Goal: Transaction & Acquisition: Book appointment/travel/reservation

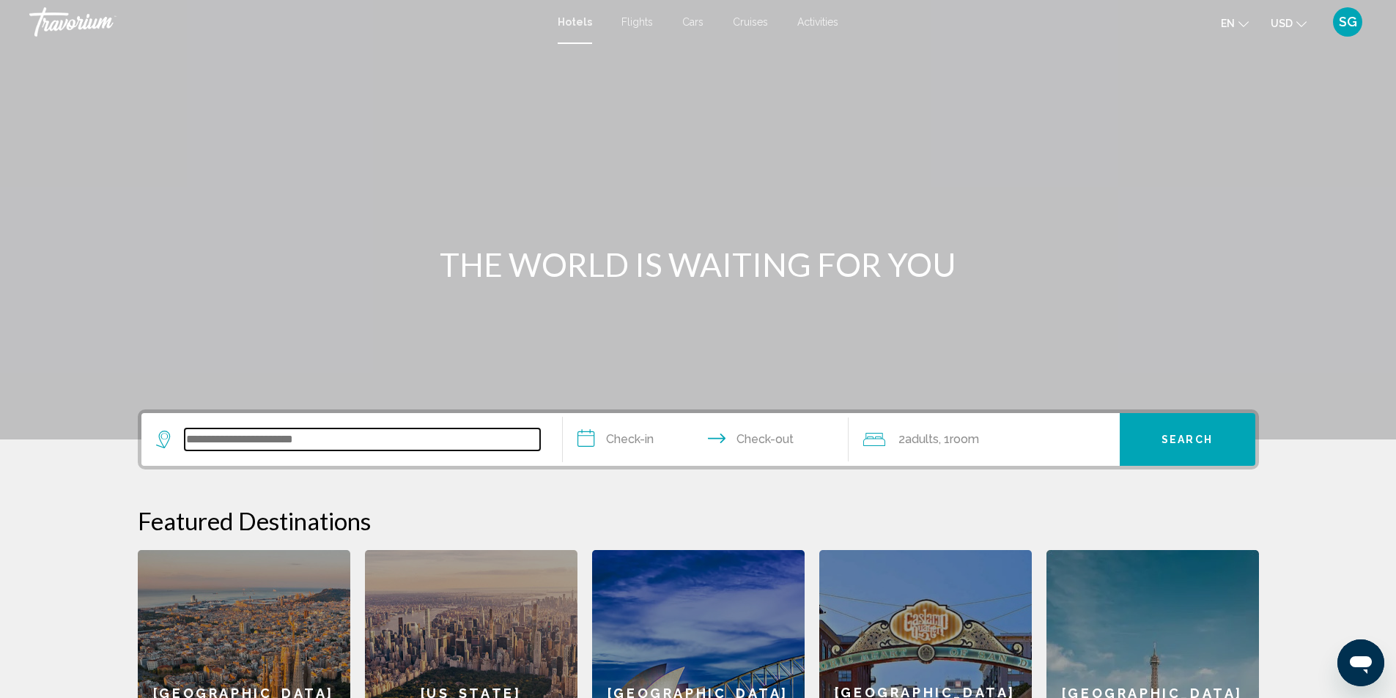
click at [231, 436] on input "Search widget" at bounding box center [362, 440] width 355 height 22
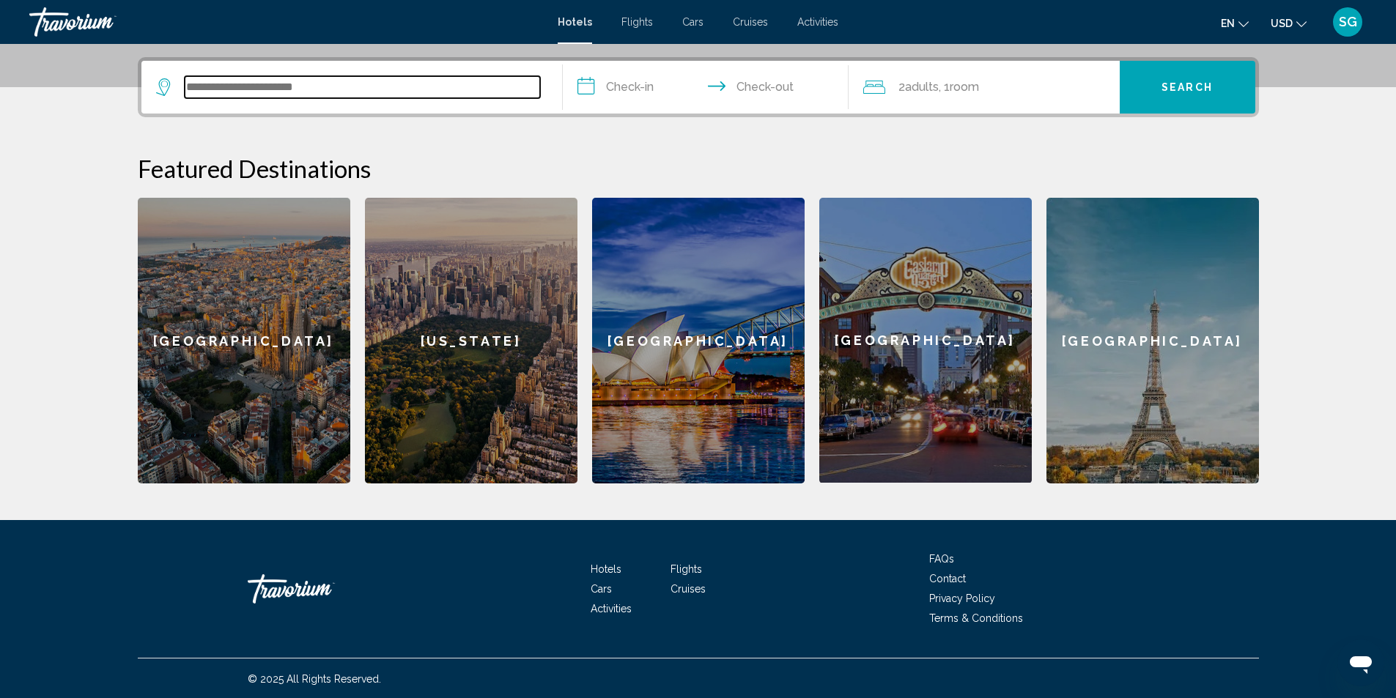
scroll to position [354, 0]
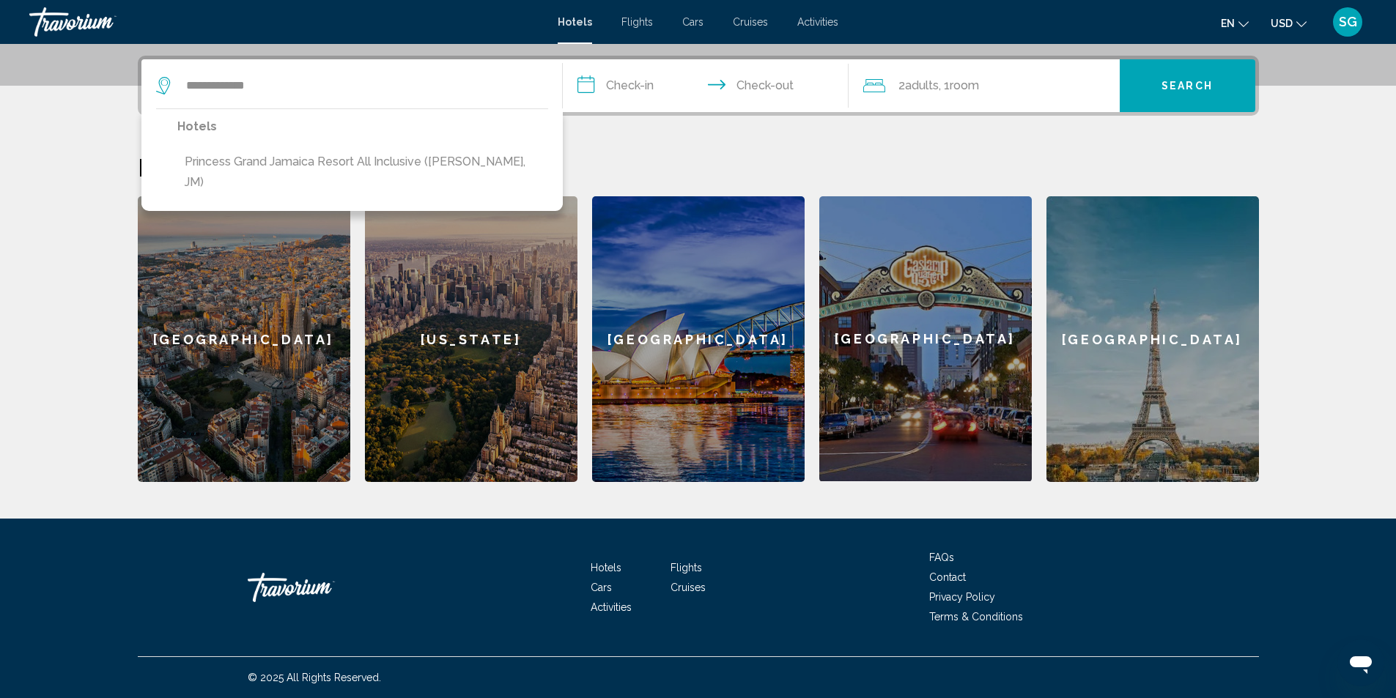
click at [350, 163] on button "Princess Grand Jamaica Resort All Inclusive ([PERSON_NAME], JM)" at bounding box center [362, 172] width 371 height 48
type input "**********"
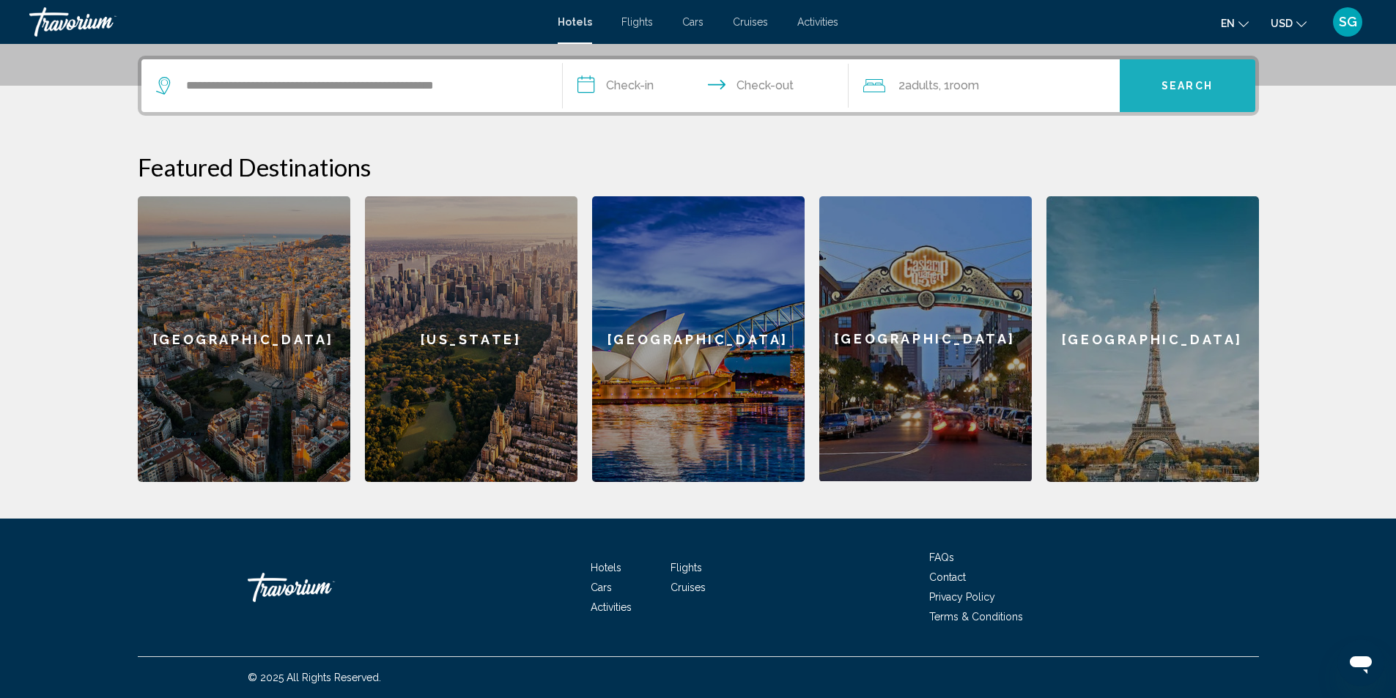
click at [1150, 74] on button "Search" at bounding box center [1187, 85] width 136 height 53
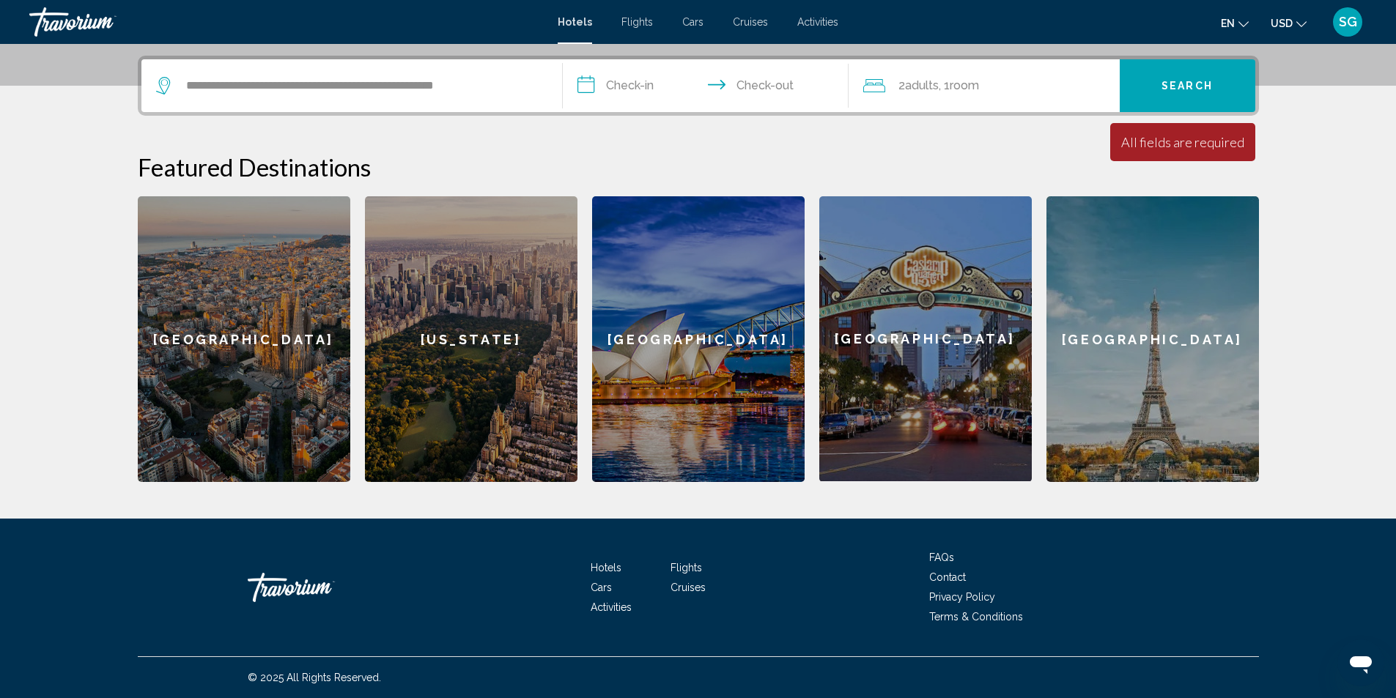
click at [634, 87] on input "**********" at bounding box center [709, 87] width 292 height 57
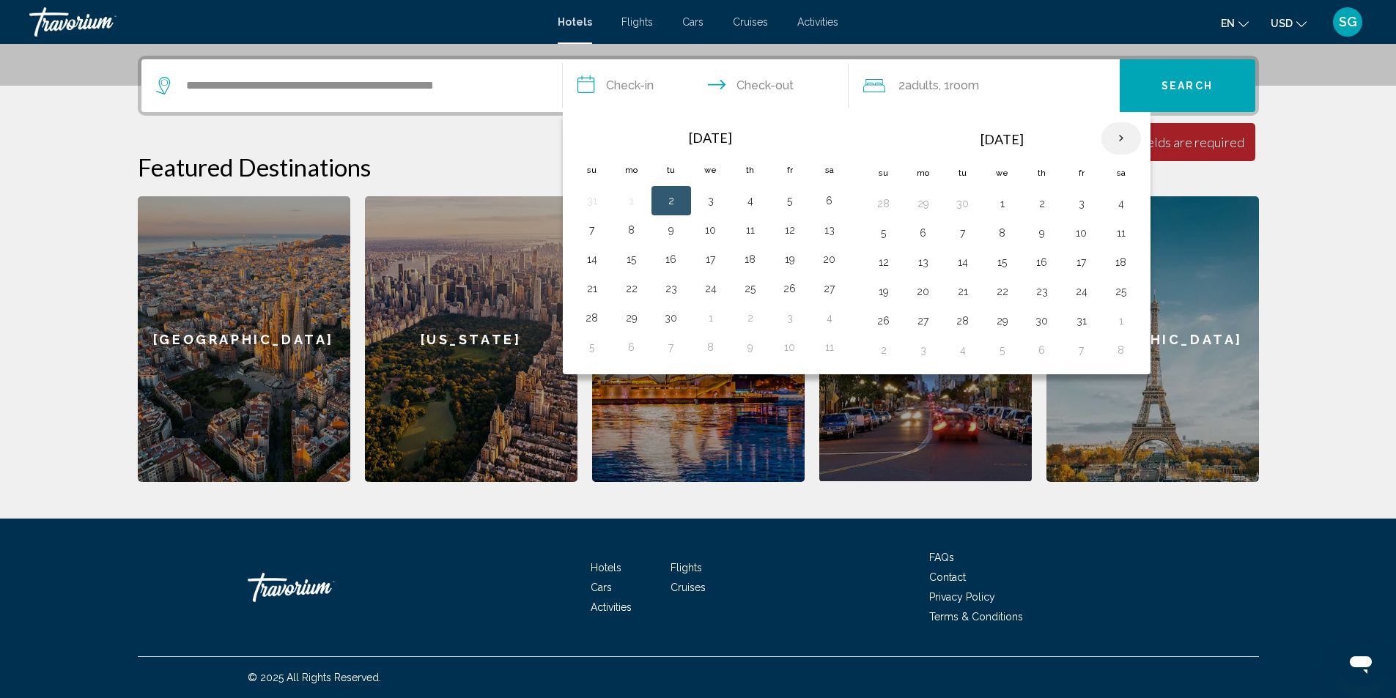
click at [1118, 137] on th "Next month" at bounding box center [1121, 138] width 40 height 32
click at [1125, 198] on button "1" at bounding box center [1120, 203] width 23 height 21
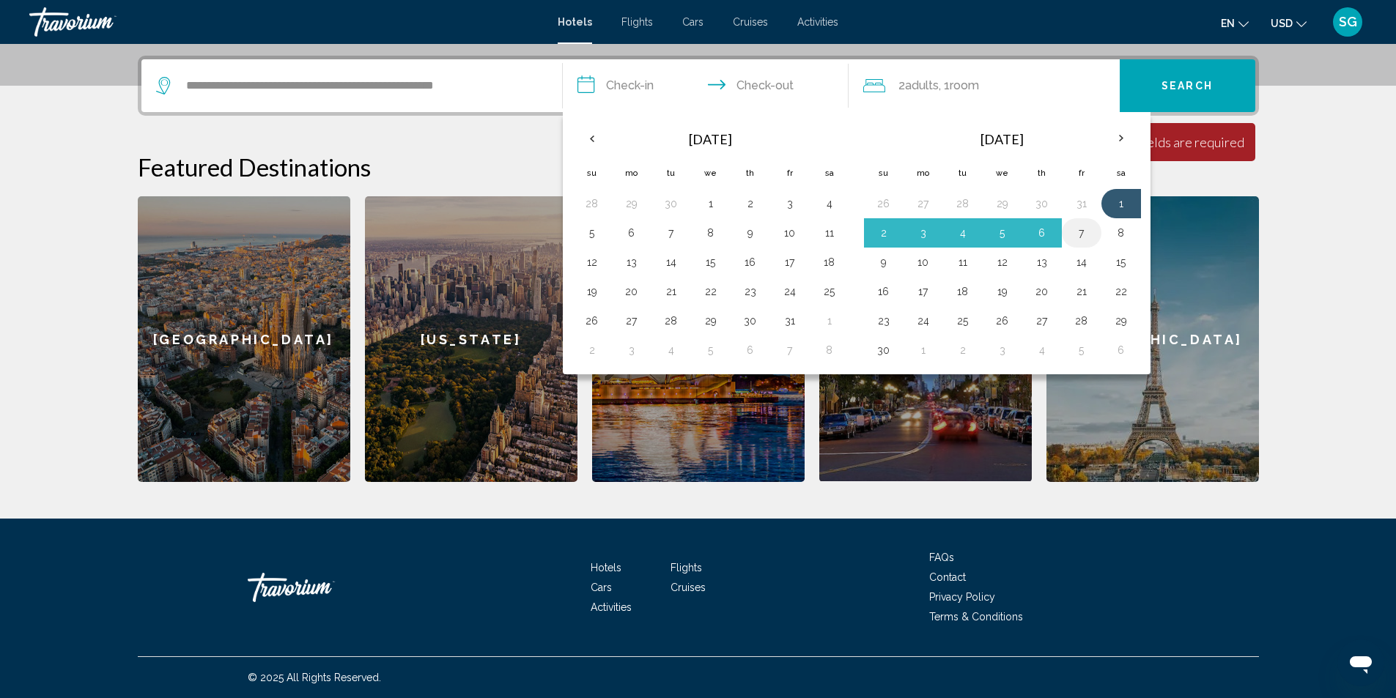
click at [1090, 237] on button "7" at bounding box center [1081, 233] width 23 height 21
type input "**********"
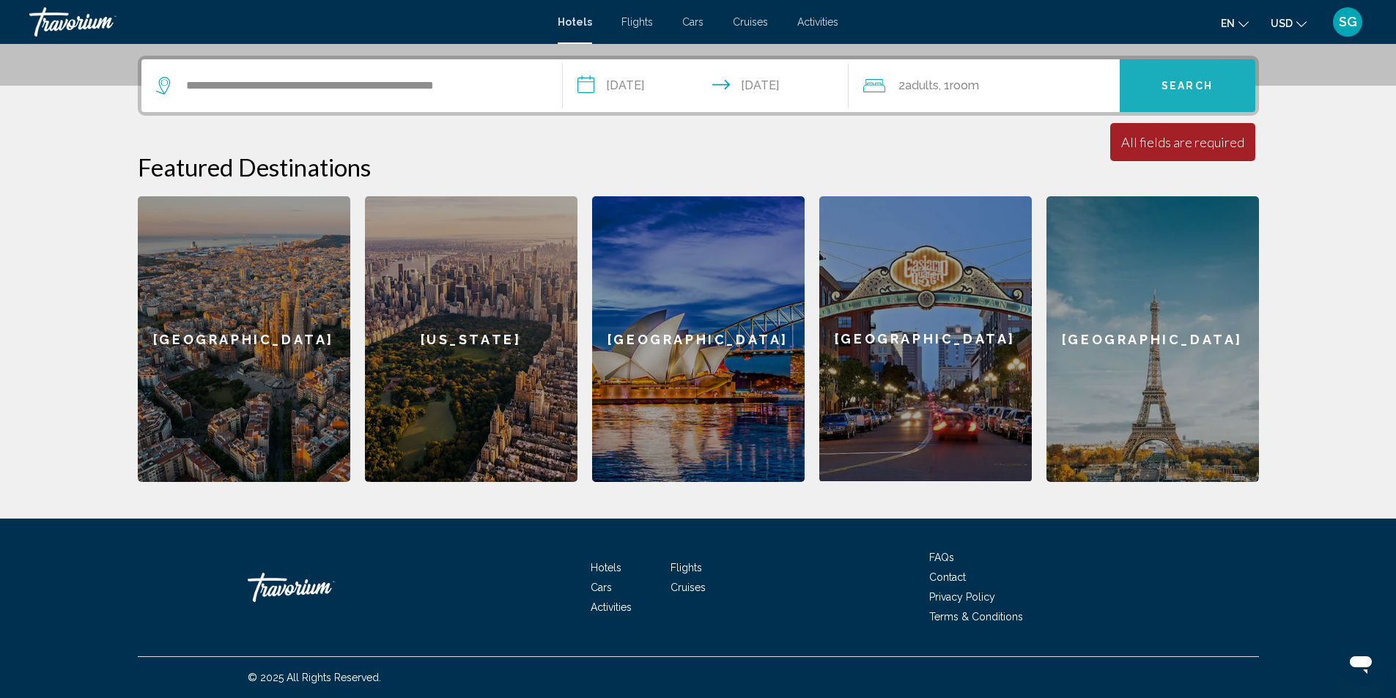
click at [1184, 83] on span "Search" at bounding box center [1186, 87] width 51 height 12
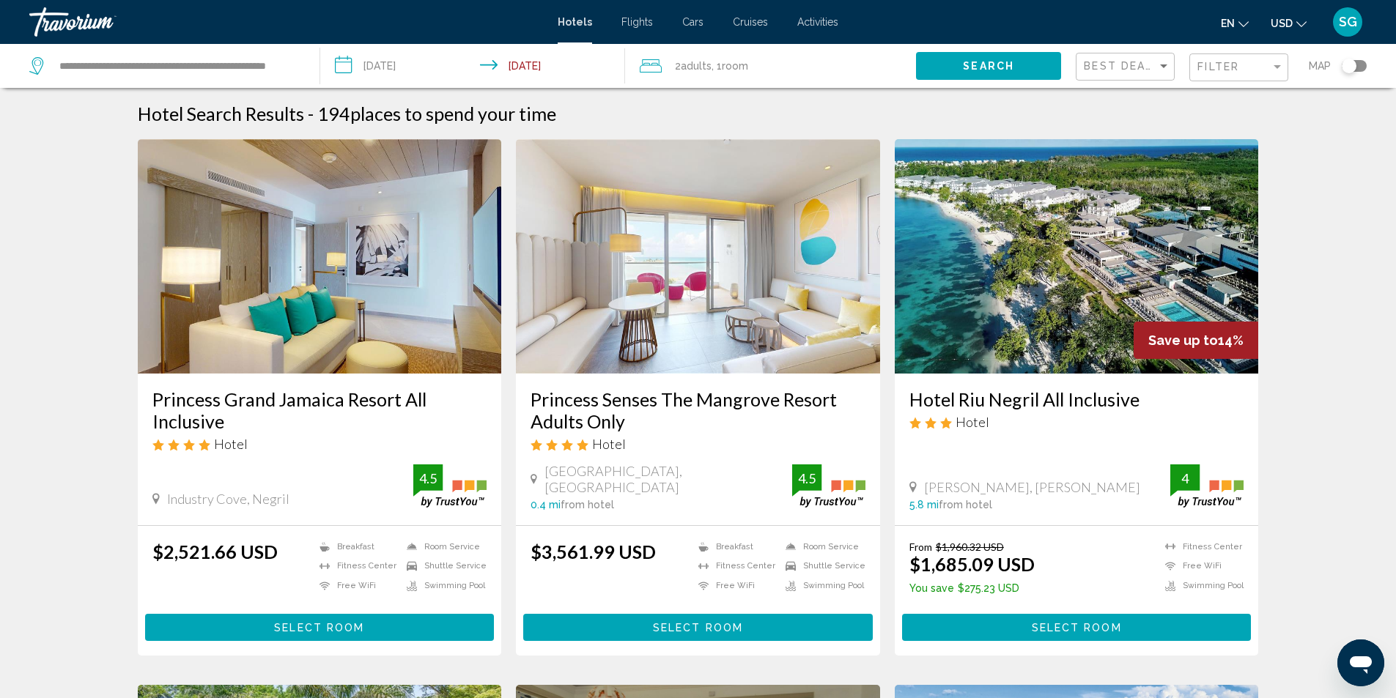
click at [393, 73] on input "**********" at bounding box center [475, 68] width 311 height 48
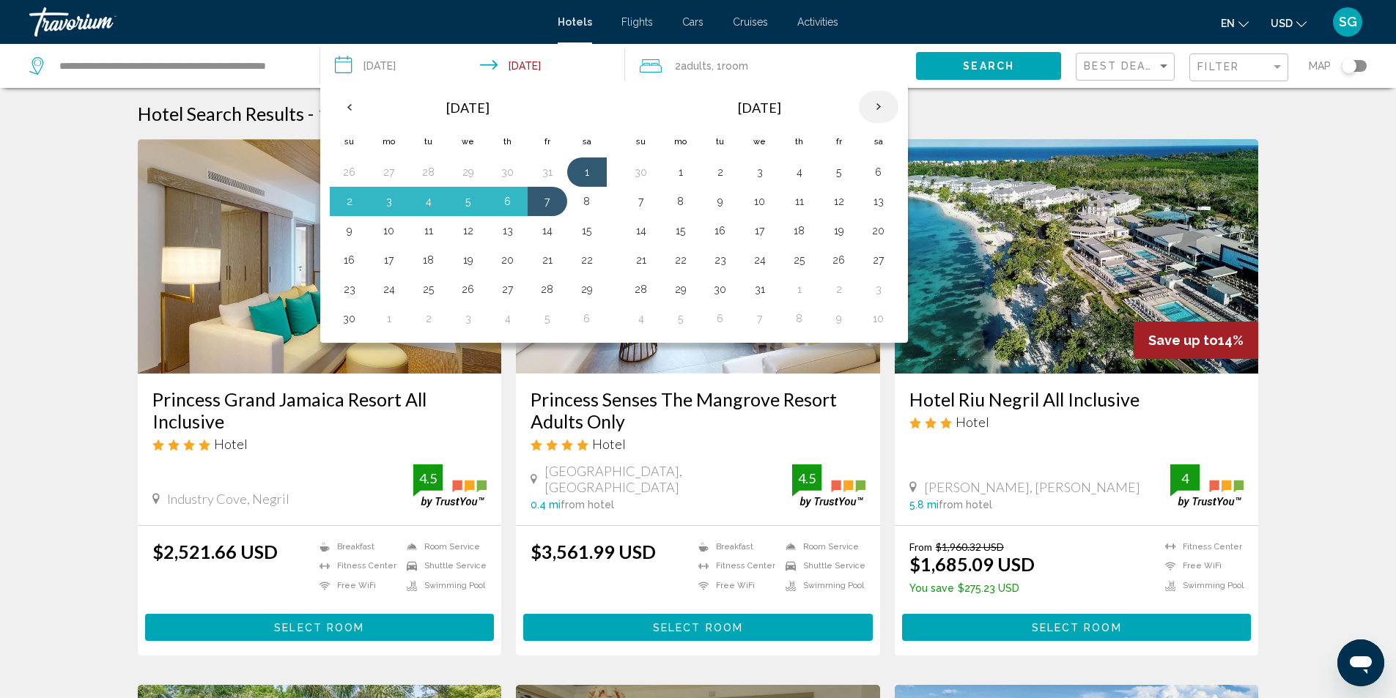
click at [886, 105] on th "Next month" at bounding box center [879, 107] width 40 height 32
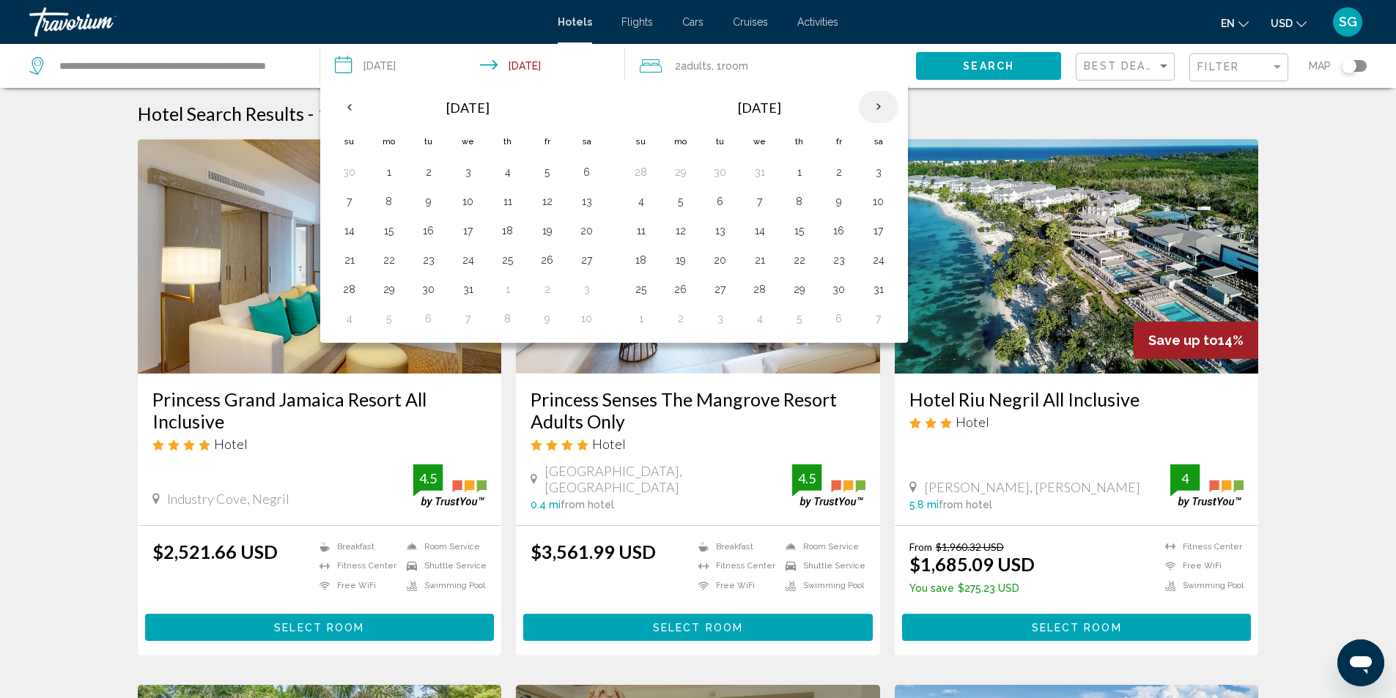
click at [886, 105] on th "Next month" at bounding box center [879, 107] width 40 height 32
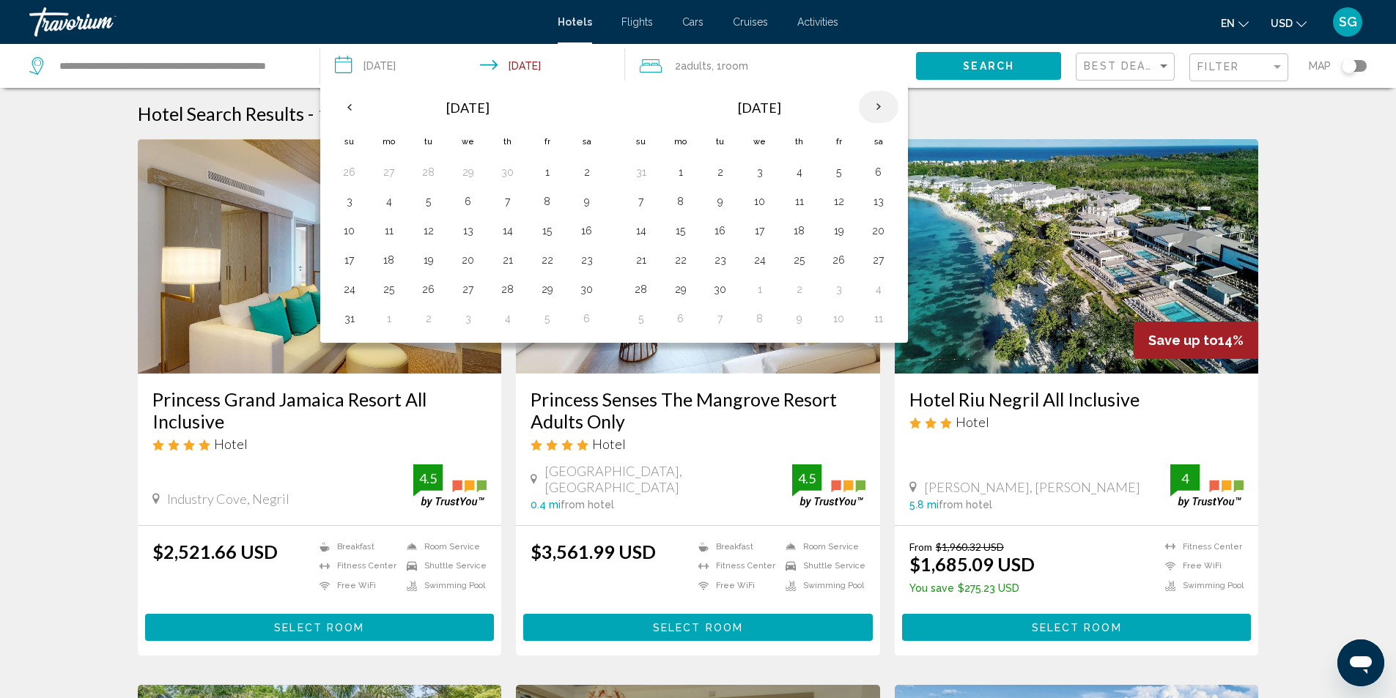
click at [886, 105] on th "Next month" at bounding box center [879, 107] width 40 height 32
click at [837, 196] on button "10" at bounding box center [838, 201] width 23 height 21
click at [717, 235] on button "14" at bounding box center [719, 231] width 23 height 21
type input "**********"
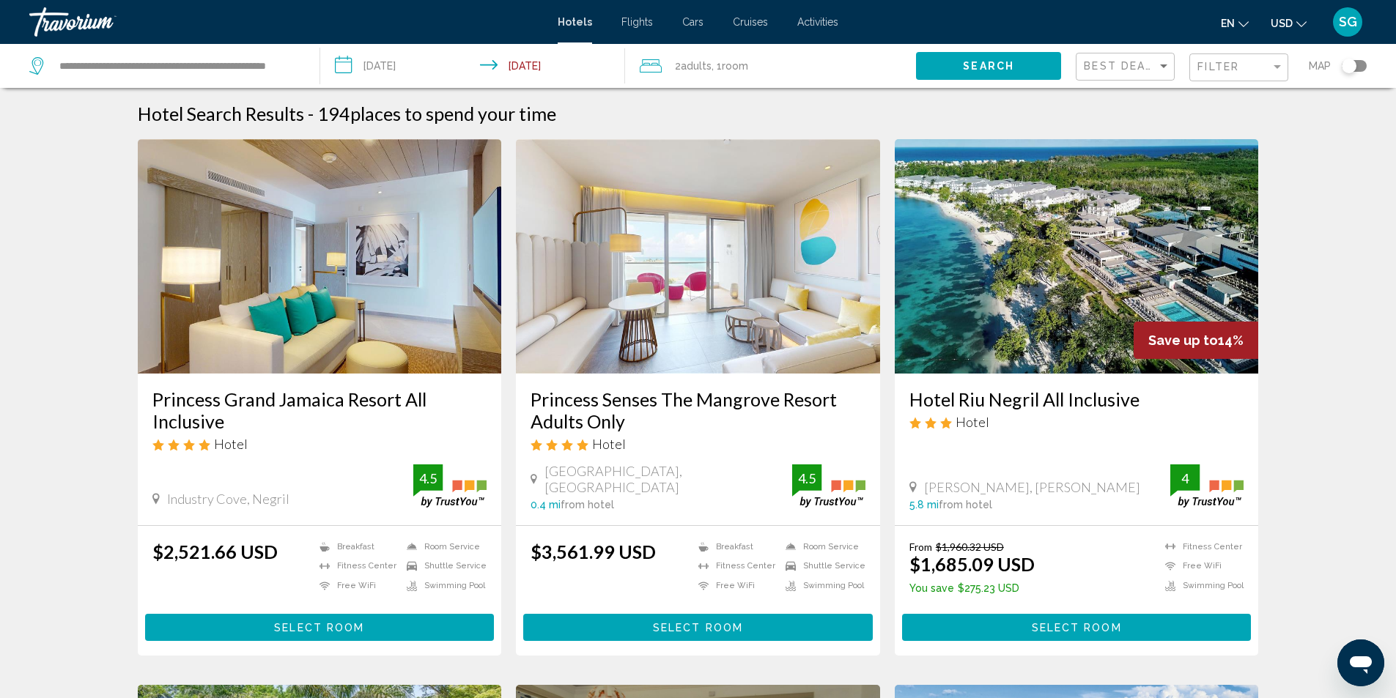
click at [954, 60] on button "Search" at bounding box center [988, 65] width 145 height 27
click at [665, 623] on span "Select Room" at bounding box center [698, 628] width 90 height 12
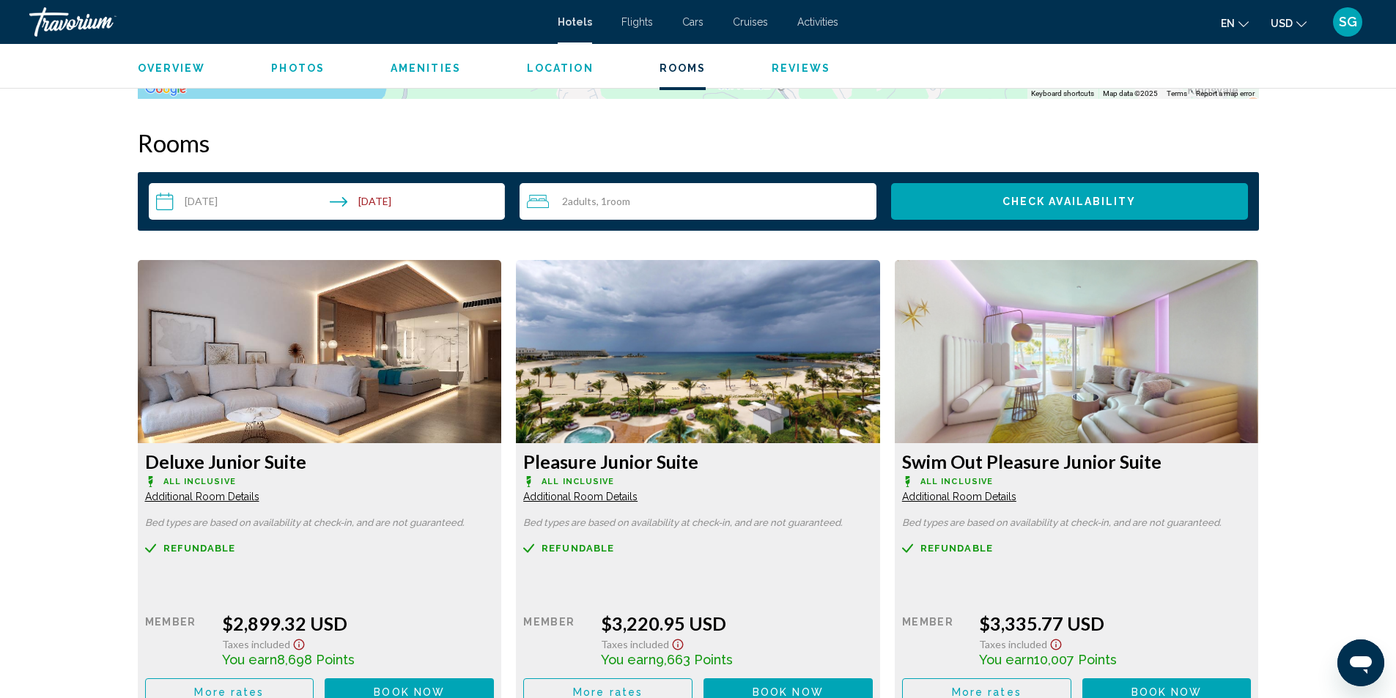
scroll to position [1844, 0]
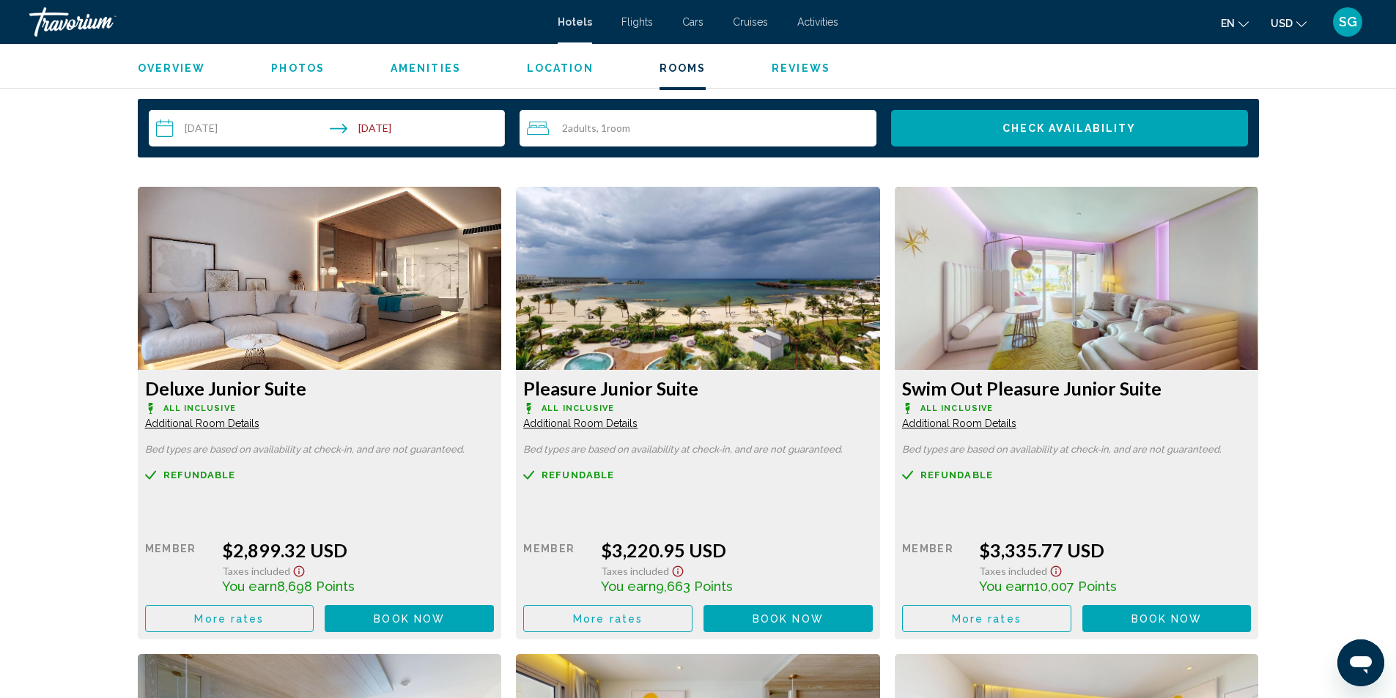
click at [217, 424] on span "Additional Room Details" at bounding box center [202, 424] width 114 height 12
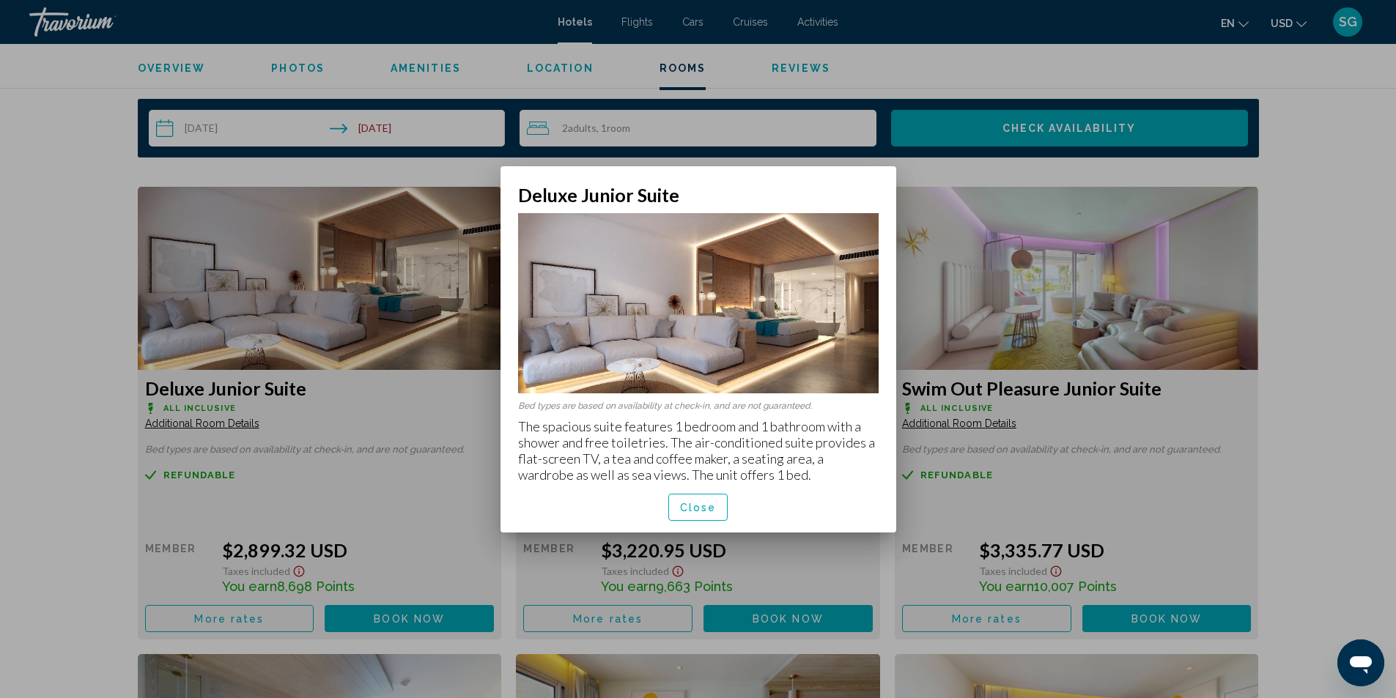
drag, startPoint x: 445, startPoint y: 464, endPoint x: 458, endPoint y: 465, distance: 12.5
click at [437, 461] on div at bounding box center [698, 349] width 1396 height 698
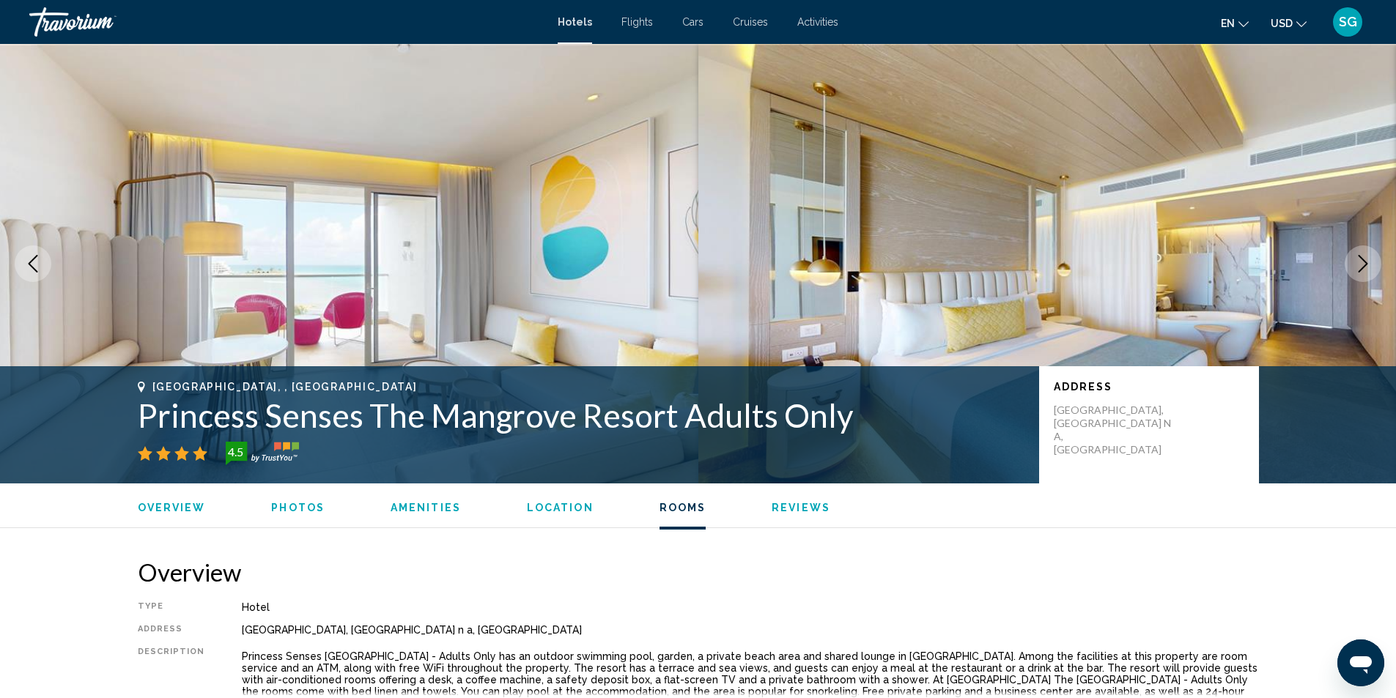
scroll to position [1844, 0]
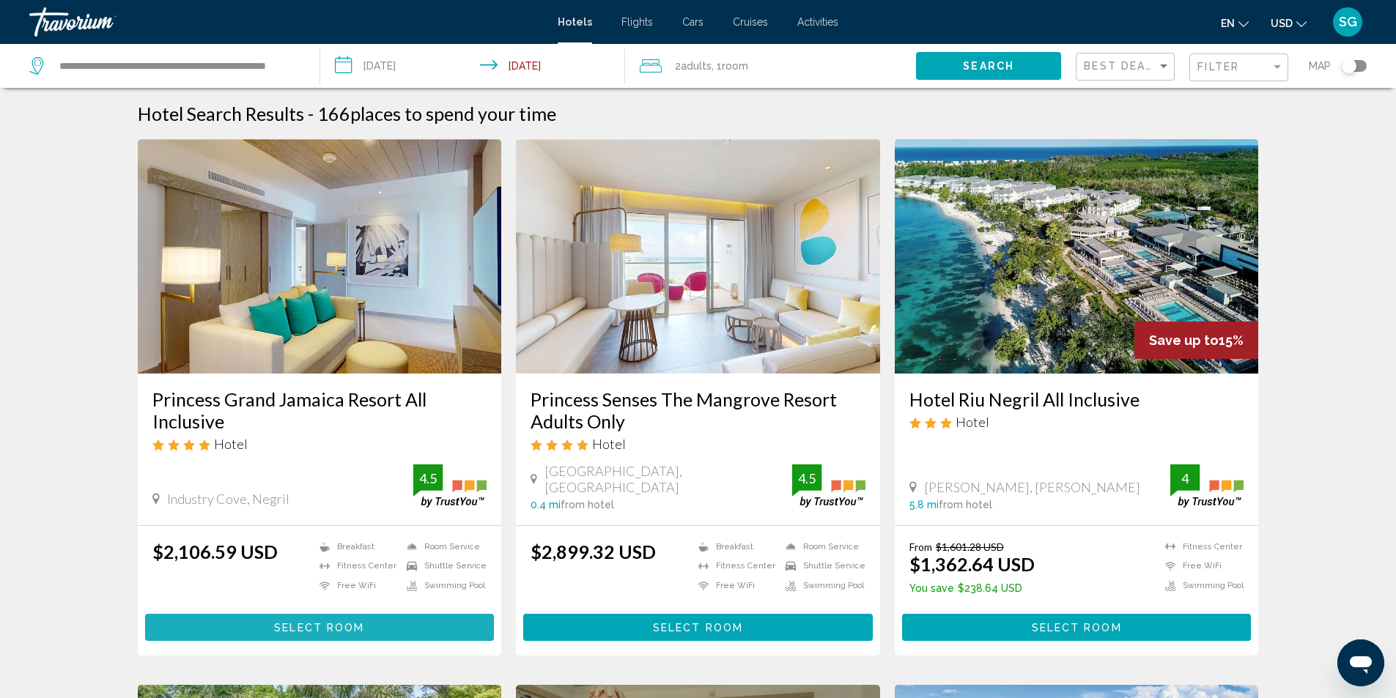
click at [301, 626] on span "Select Room" at bounding box center [319, 628] width 90 height 12
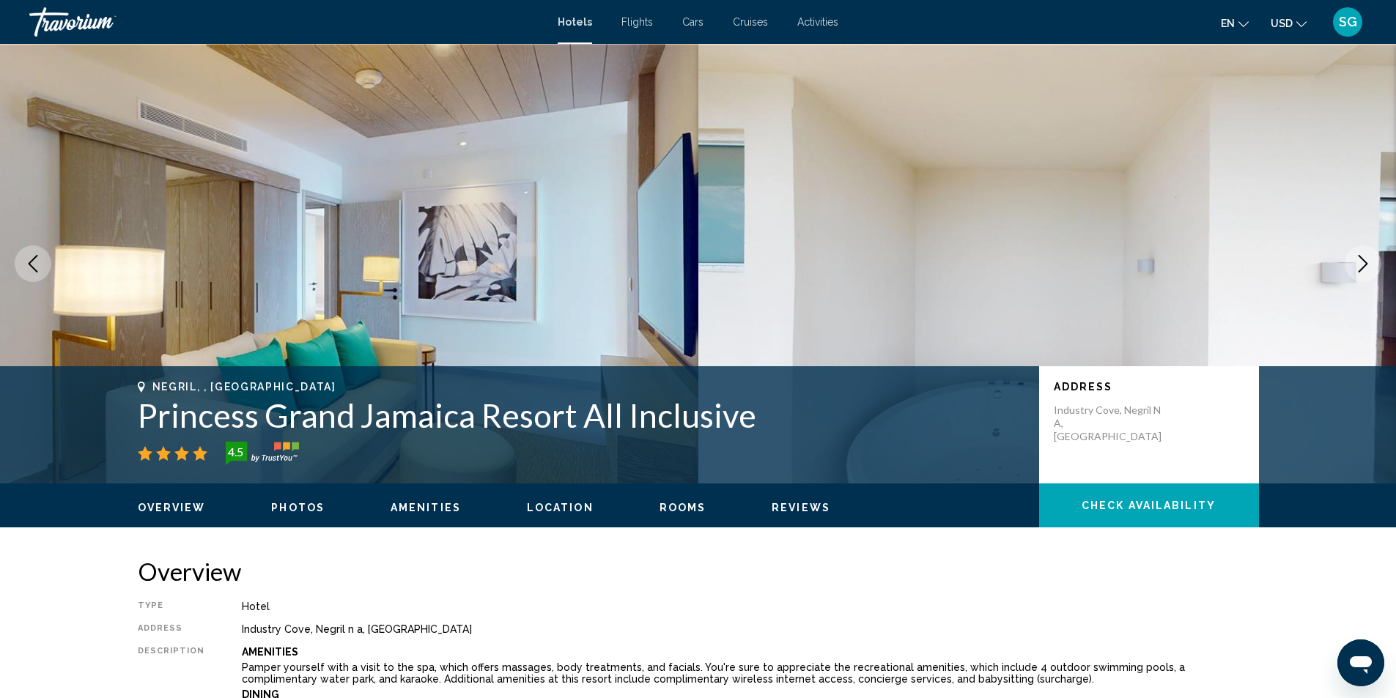
click at [1364, 261] on icon "Next image" at bounding box center [1363, 264] width 10 height 18
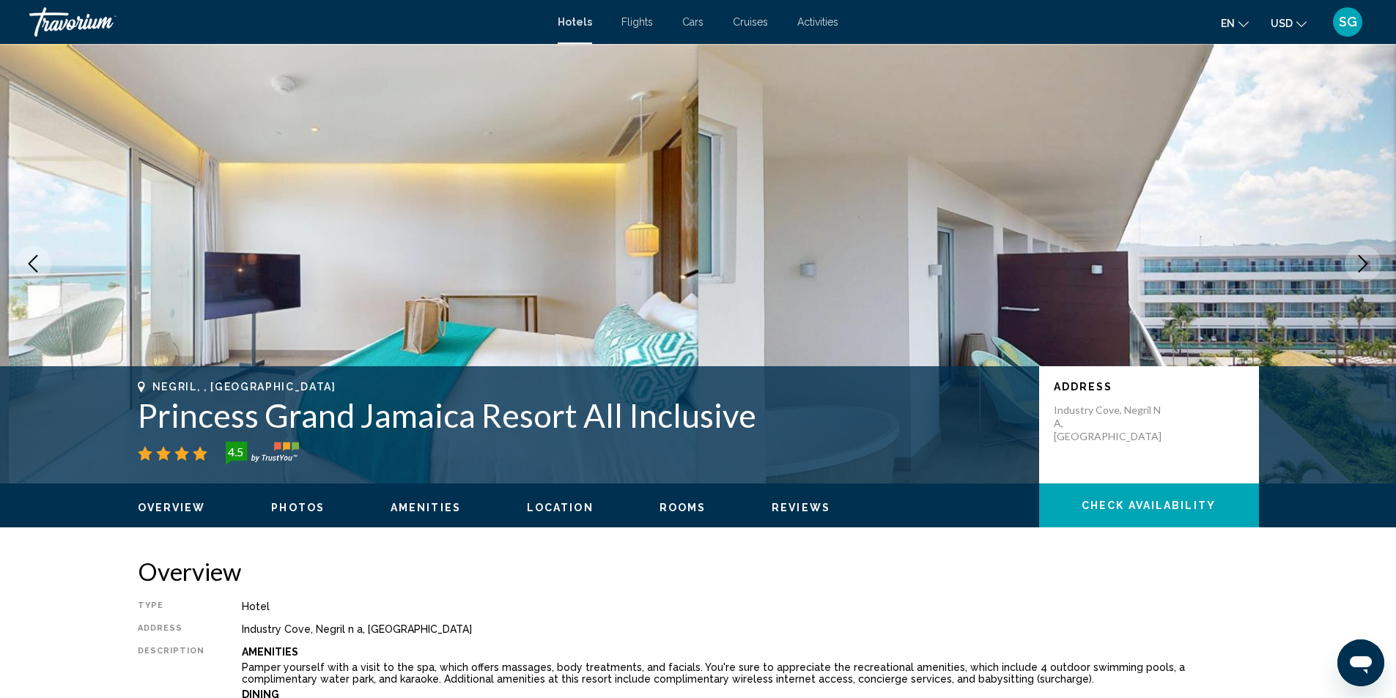
click at [1364, 261] on icon "Next image" at bounding box center [1363, 264] width 10 height 18
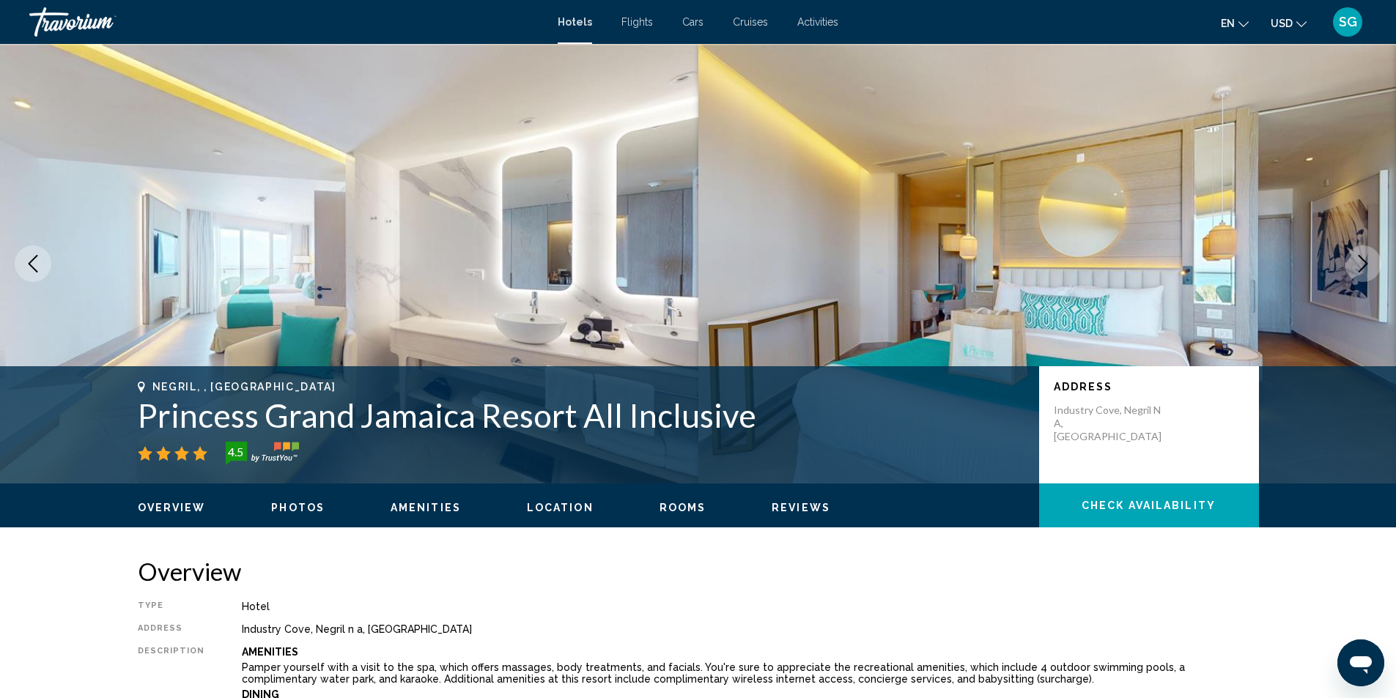
click at [1364, 261] on icon "Next image" at bounding box center [1363, 264] width 10 height 18
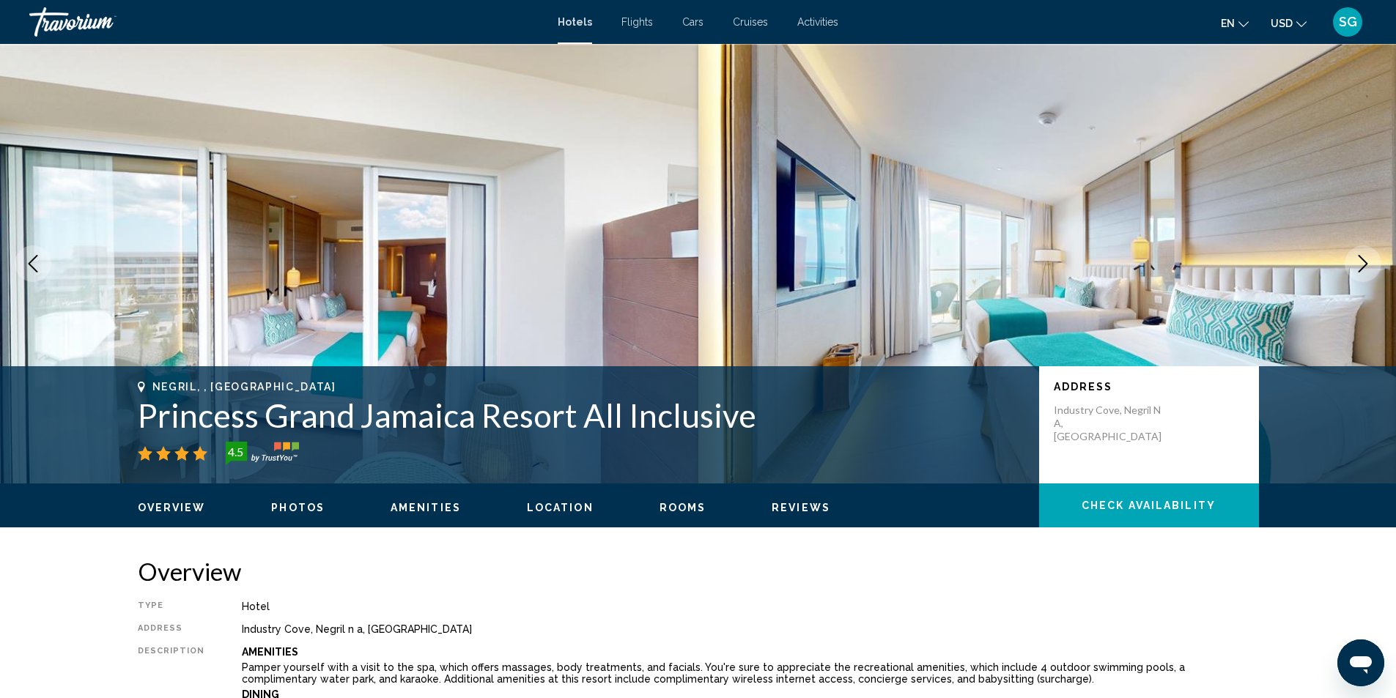
click at [1364, 261] on icon "Next image" at bounding box center [1363, 264] width 10 height 18
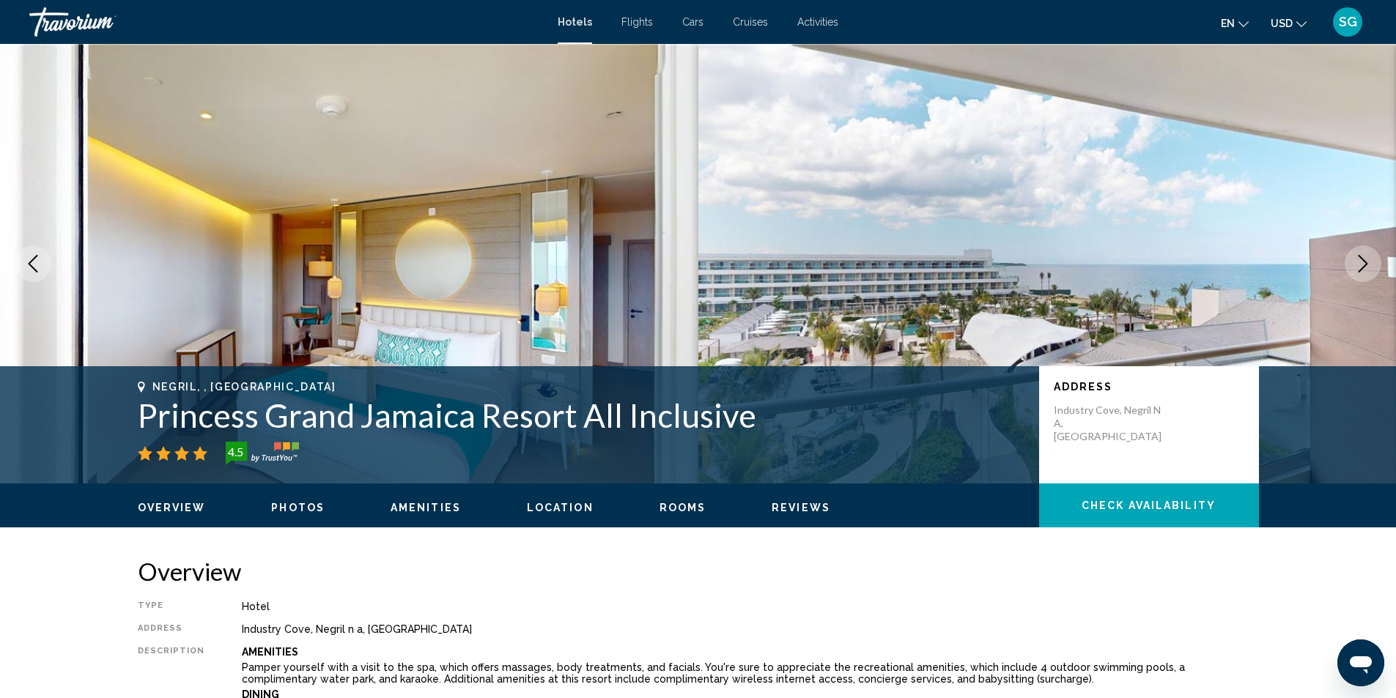
click at [1364, 261] on icon "Next image" at bounding box center [1363, 264] width 10 height 18
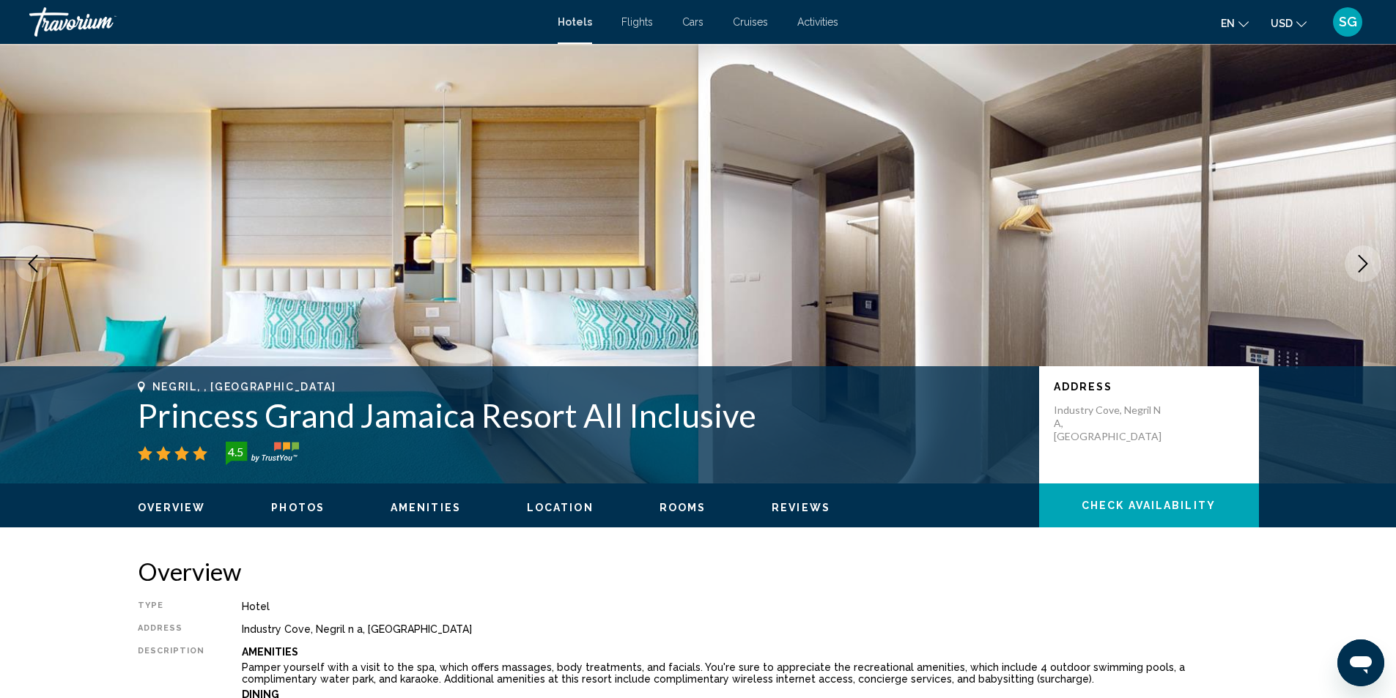
click at [1364, 261] on icon "Next image" at bounding box center [1363, 264] width 10 height 18
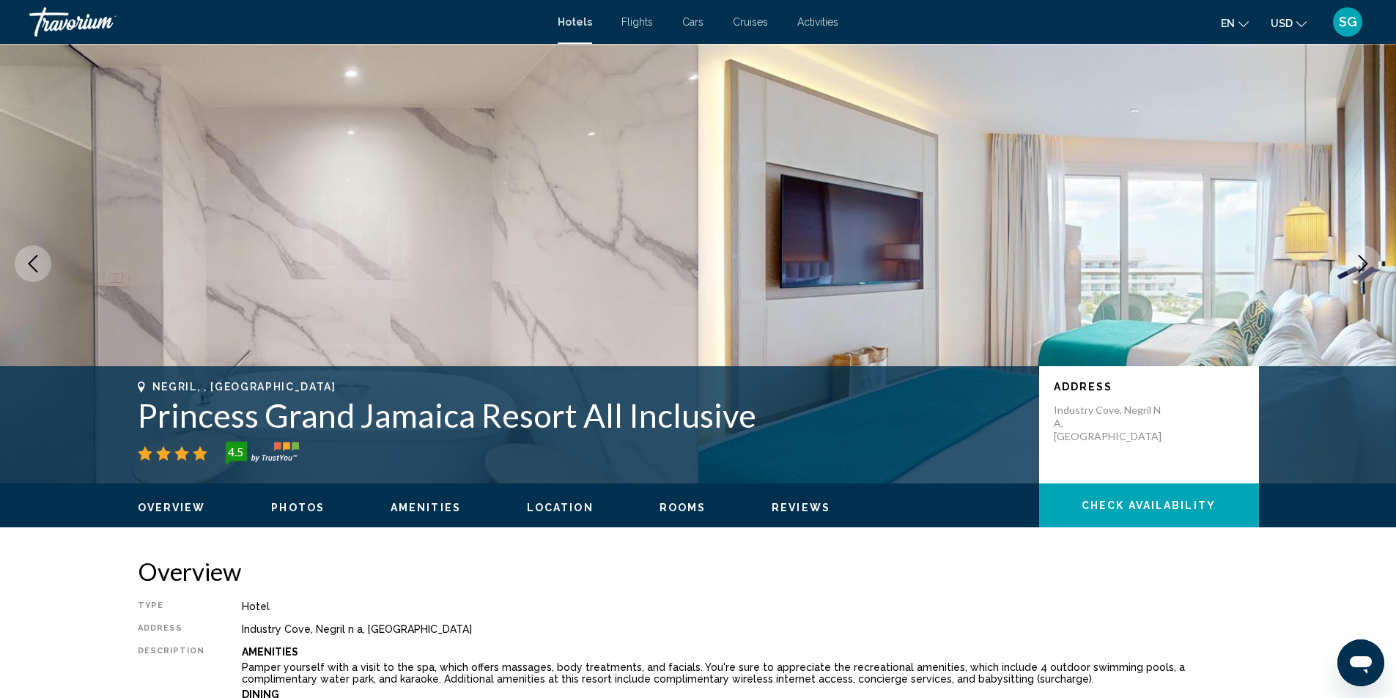
click at [1364, 261] on icon "Next image" at bounding box center [1363, 264] width 10 height 18
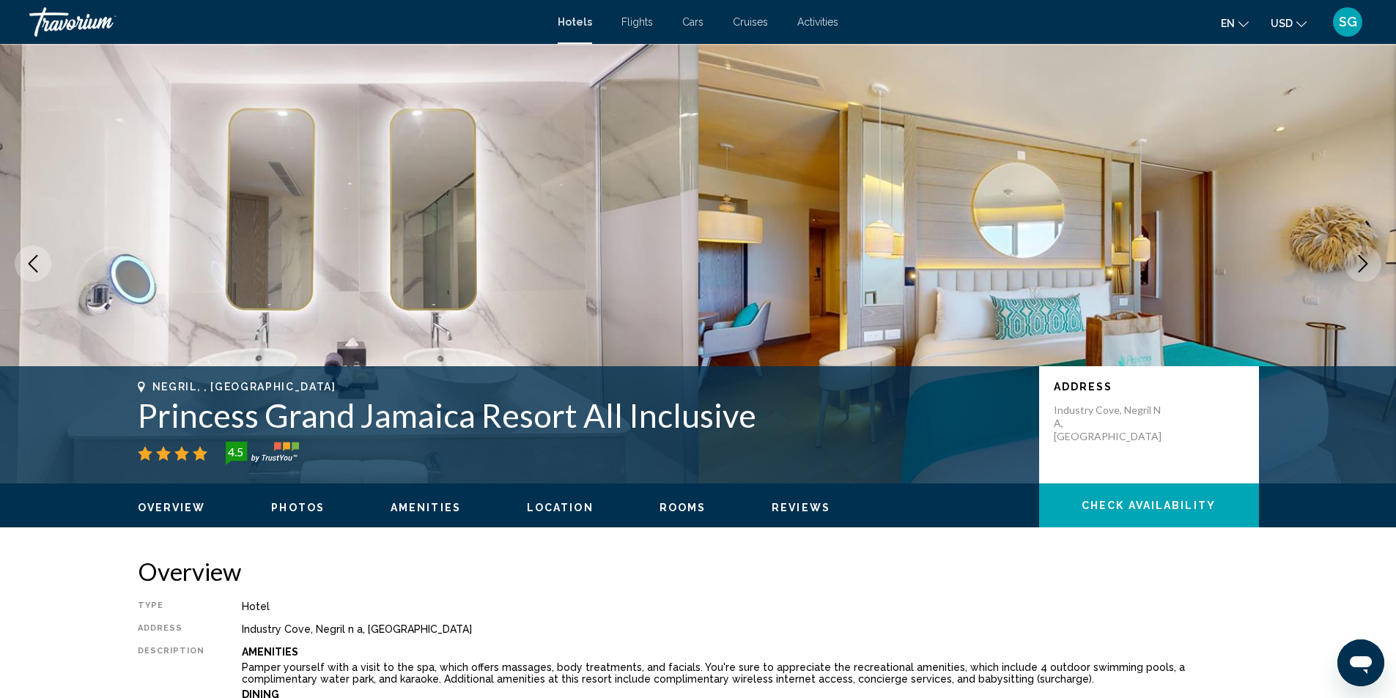
click at [1364, 261] on icon "Next image" at bounding box center [1363, 264] width 10 height 18
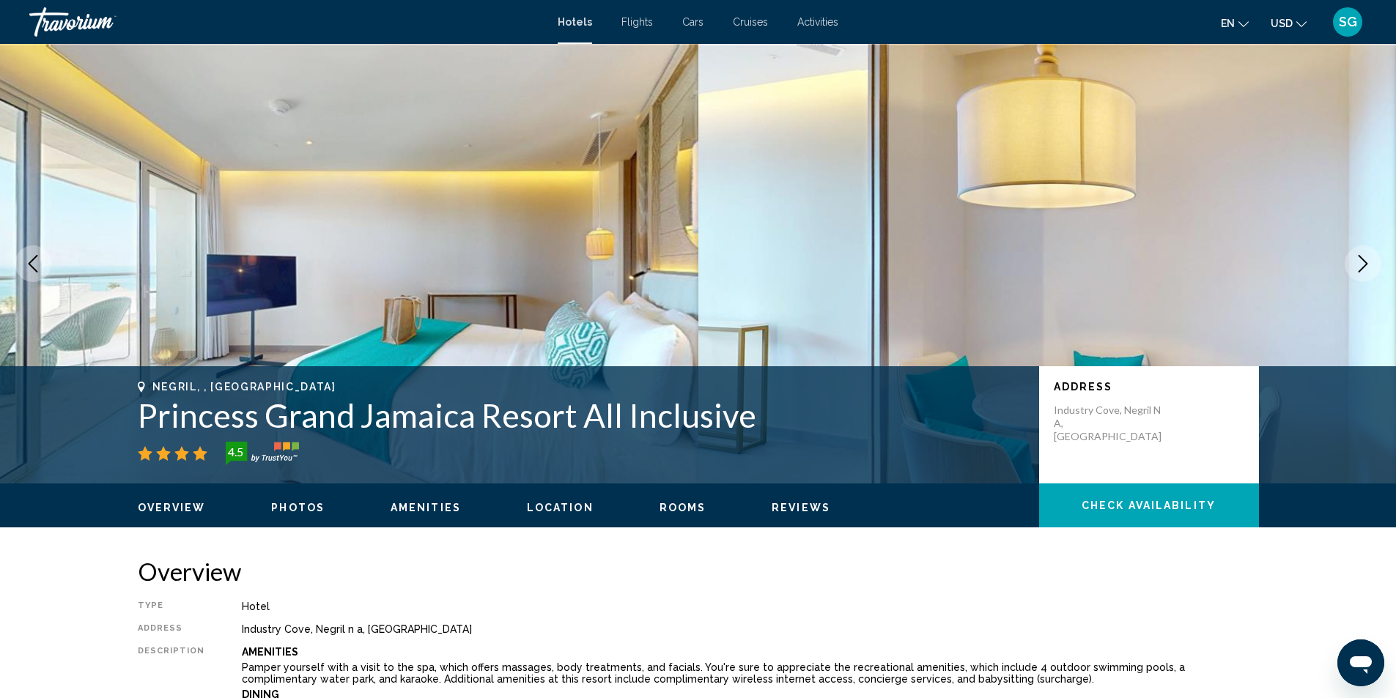
click at [1364, 261] on icon "Next image" at bounding box center [1363, 264] width 10 height 18
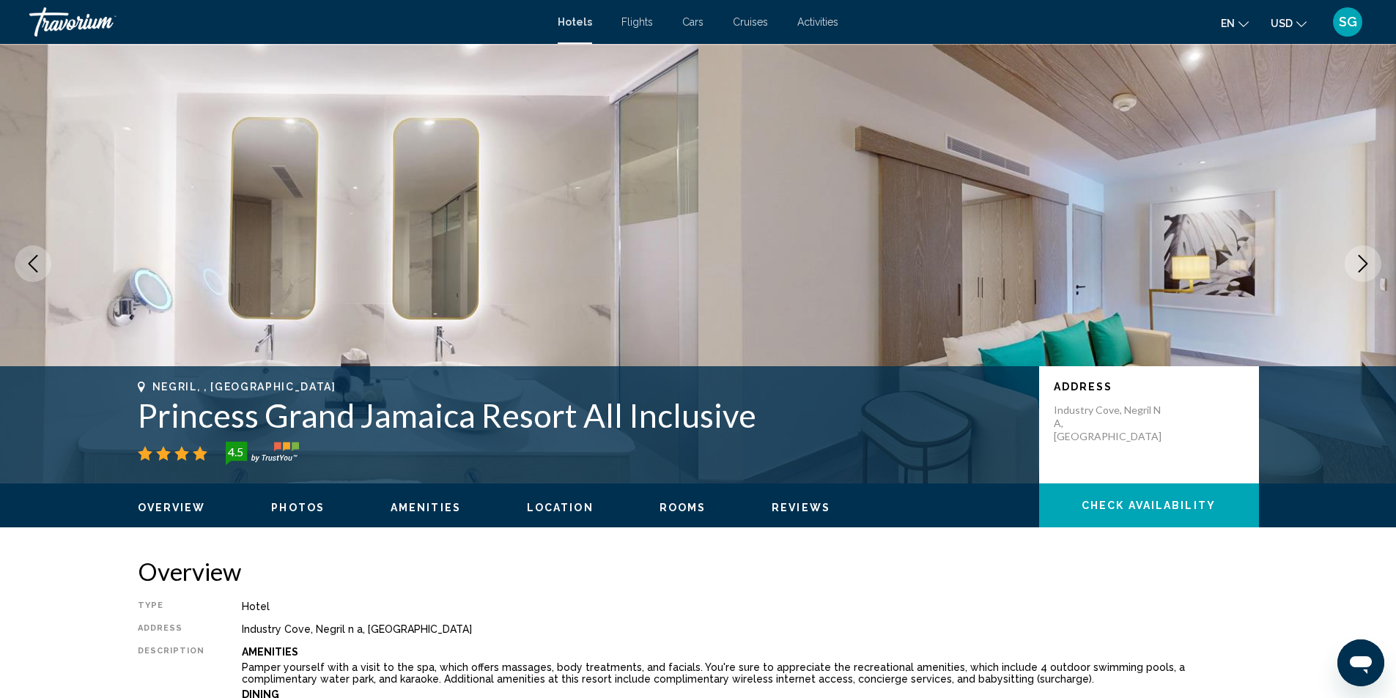
click at [1364, 261] on icon "Next image" at bounding box center [1363, 264] width 10 height 18
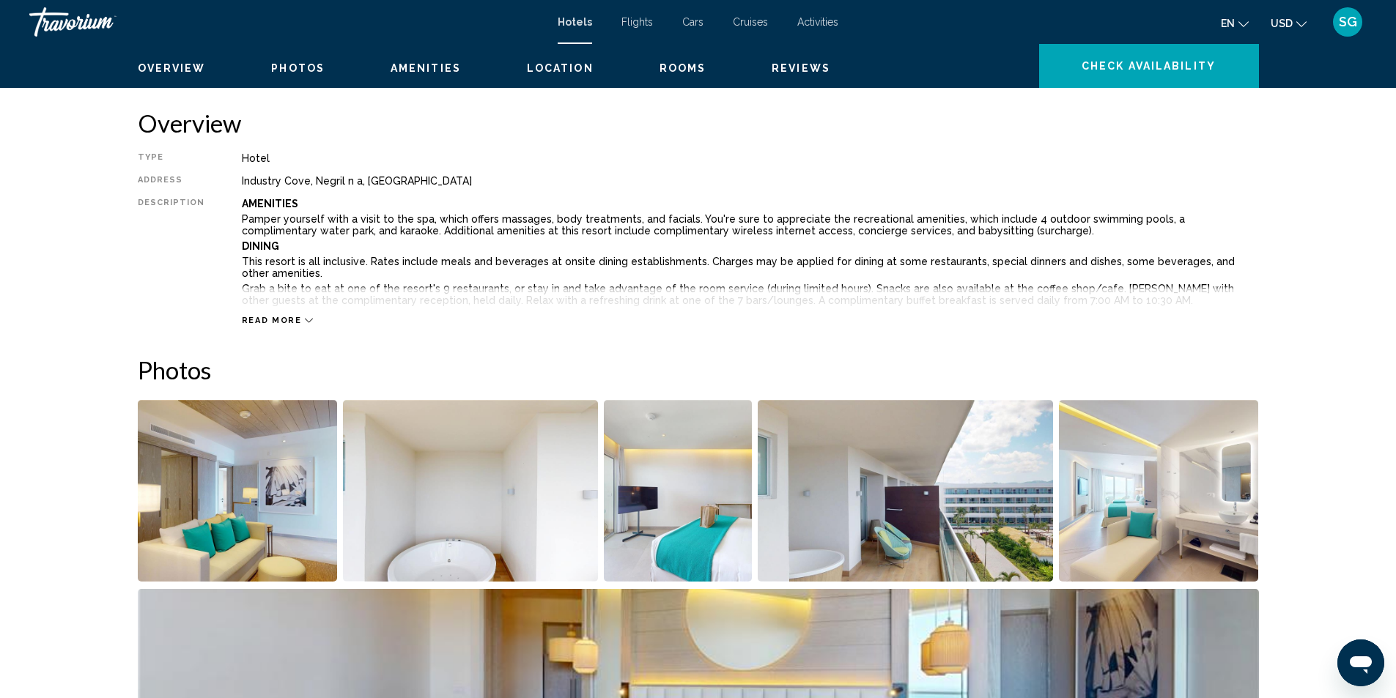
scroll to position [366, 0]
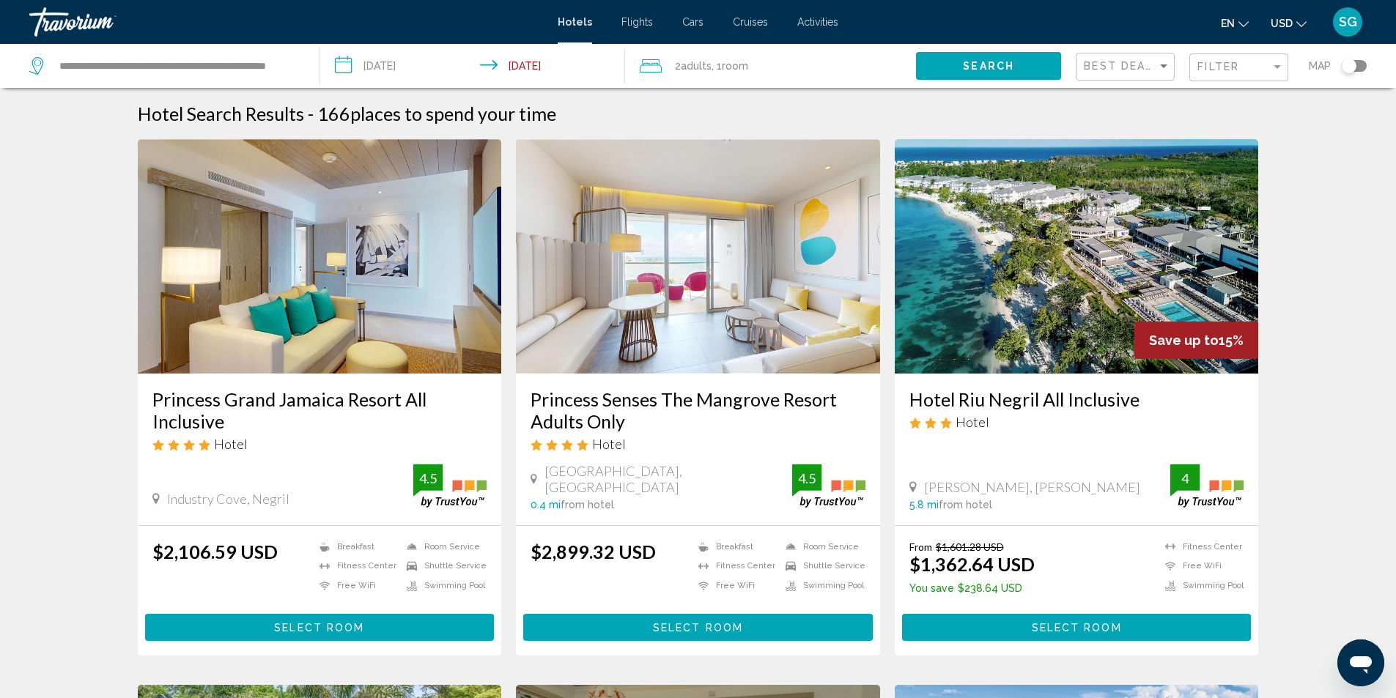
click at [304, 291] on img "Main content" at bounding box center [320, 256] width 364 height 234
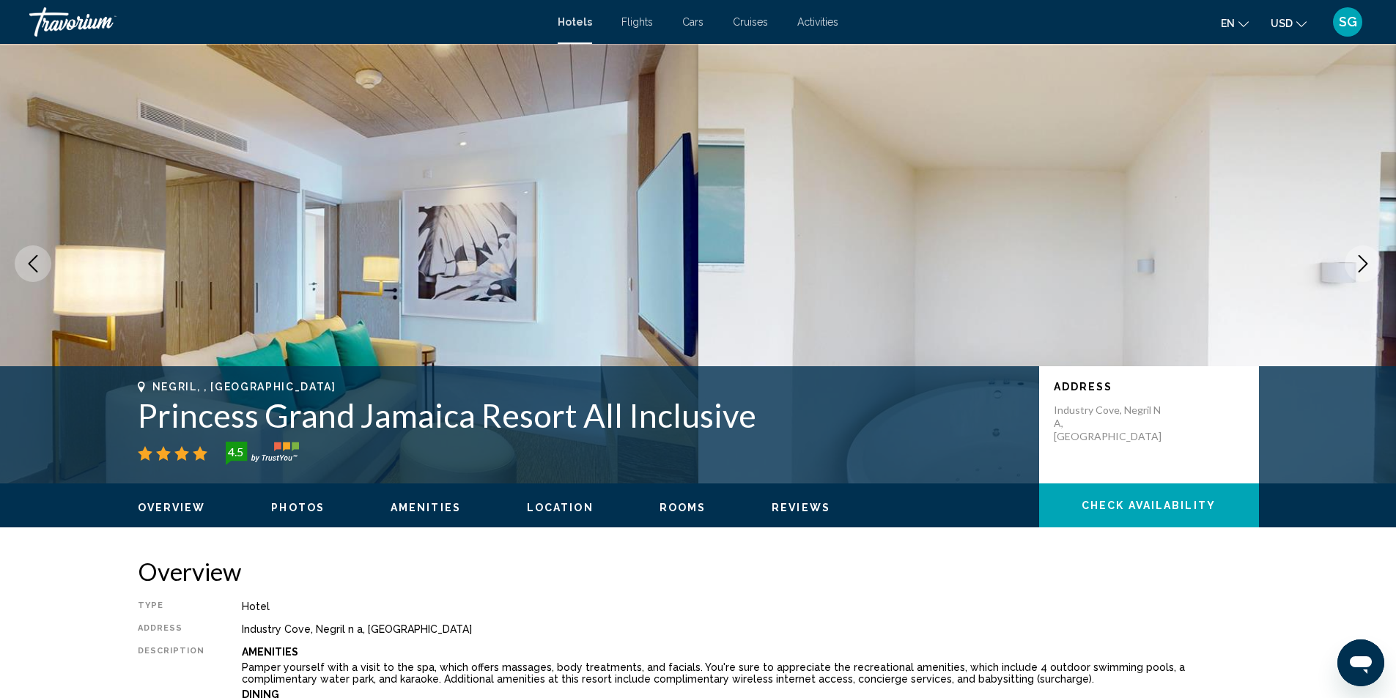
click at [1358, 262] on icon "Next image" at bounding box center [1363, 264] width 18 height 18
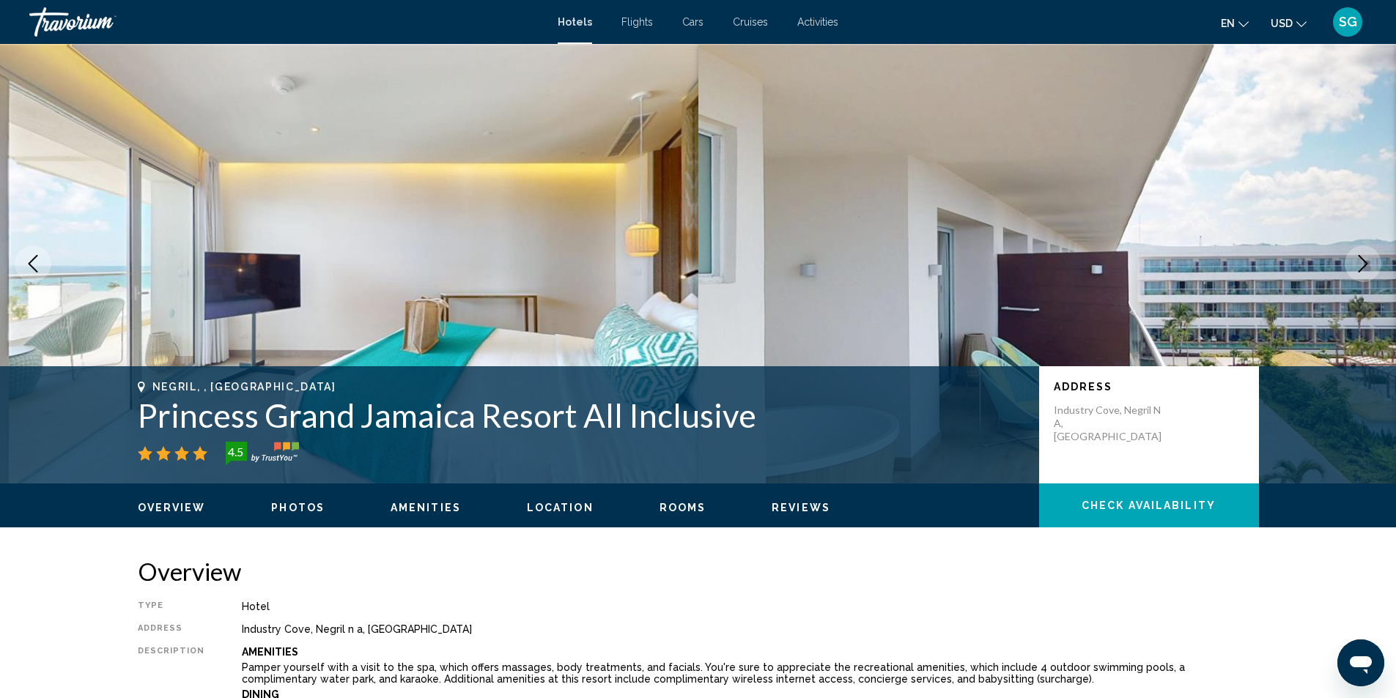
click at [1358, 262] on icon "Next image" at bounding box center [1363, 264] width 18 height 18
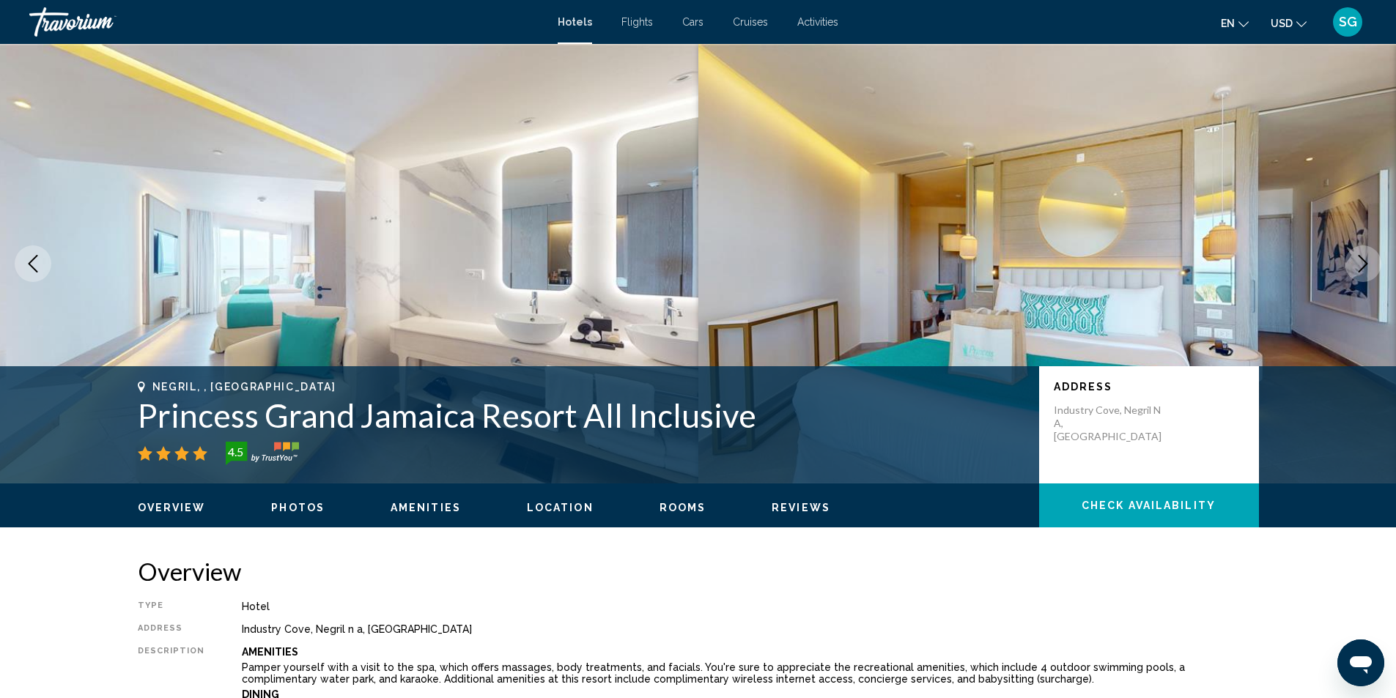
click at [1358, 262] on icon "Next image" at bounding box center [1363, 264] width 18 height 18
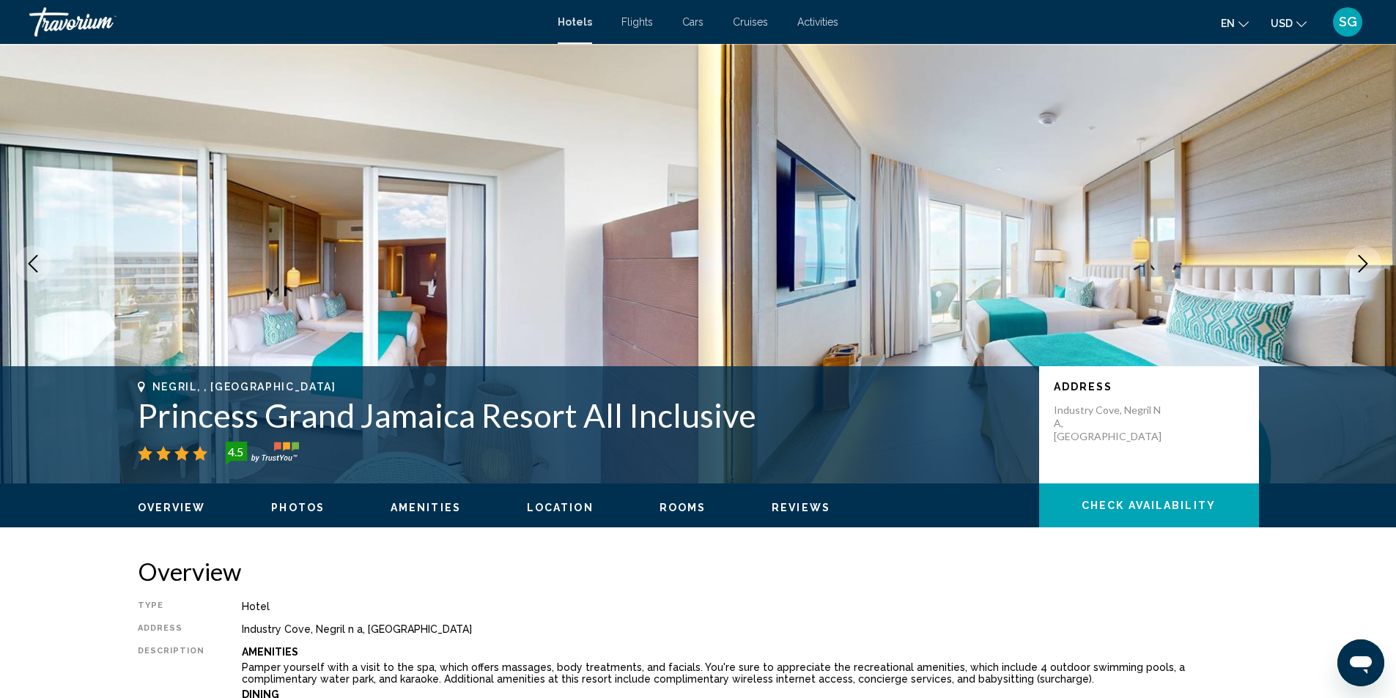
click at [1358, 262] on icon "Next image" at bounding box center [1363, 264] width 18 height 18
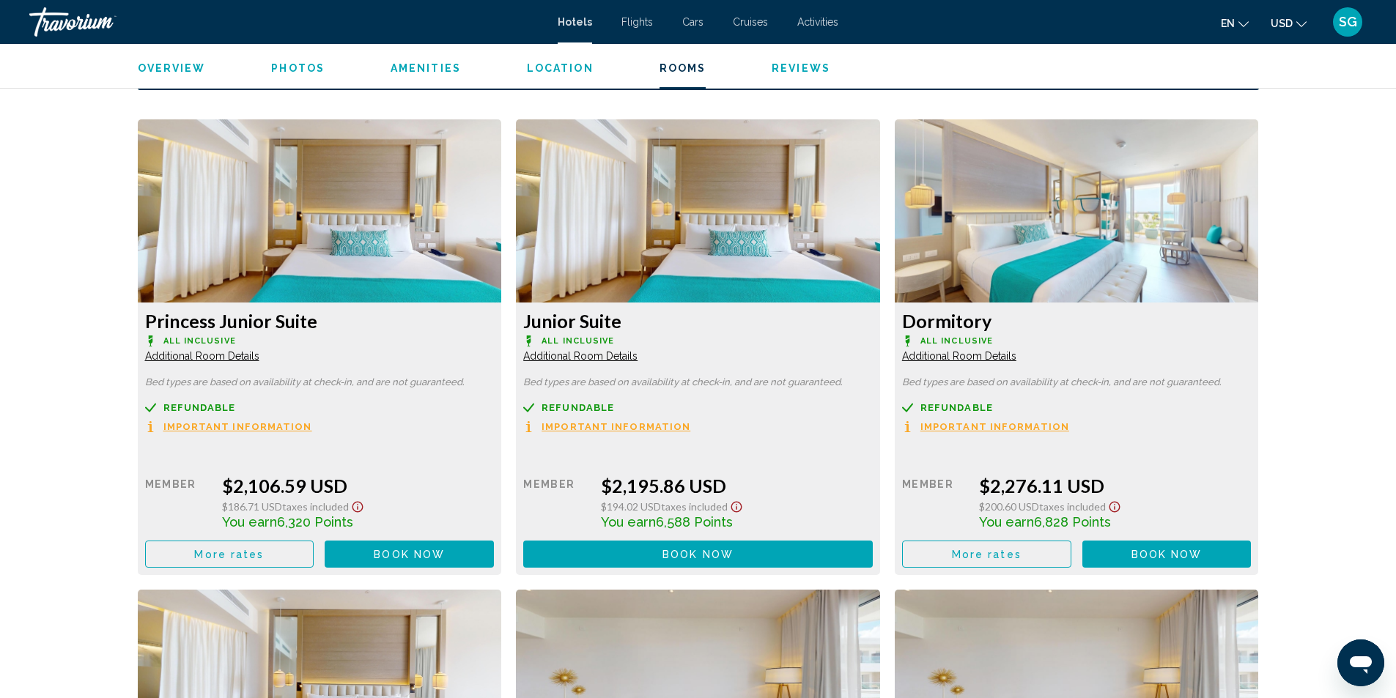
scroll to position [1978, 0]
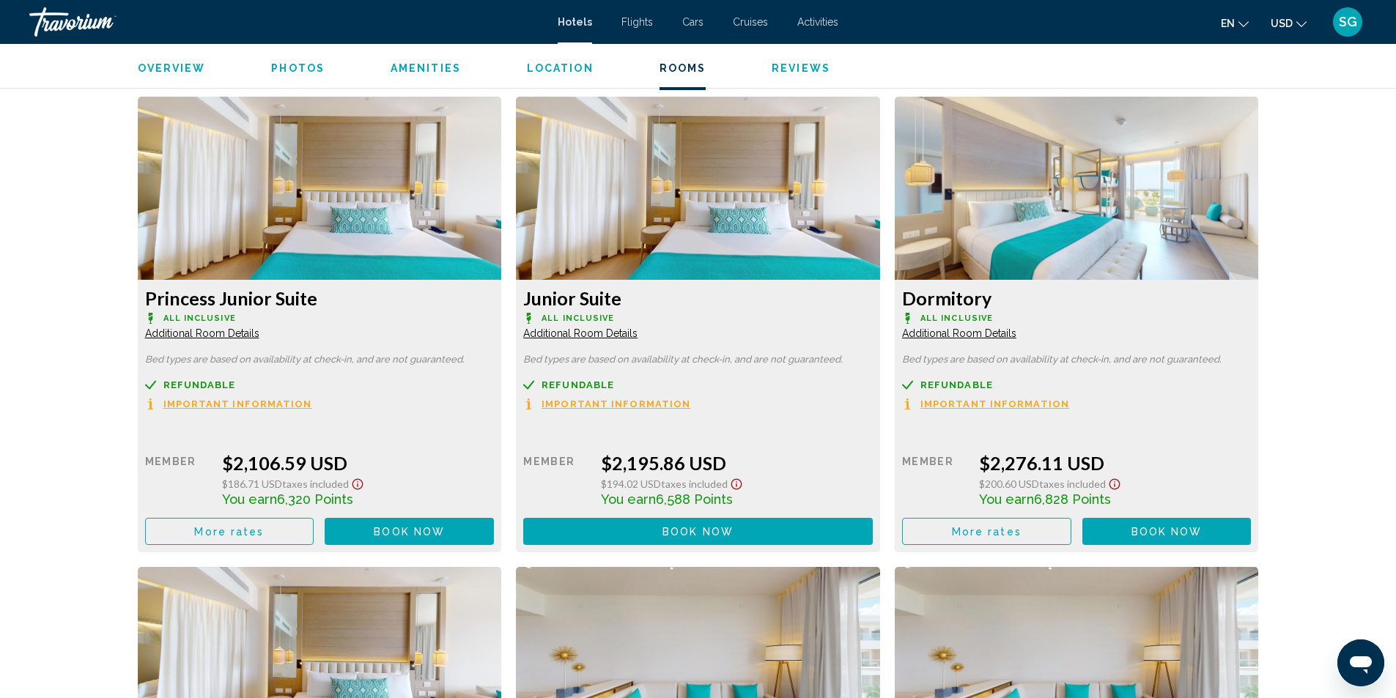
click at [259, 330] on span "Additional Room Details" at bounding box center [202, 333] width 114 height 12
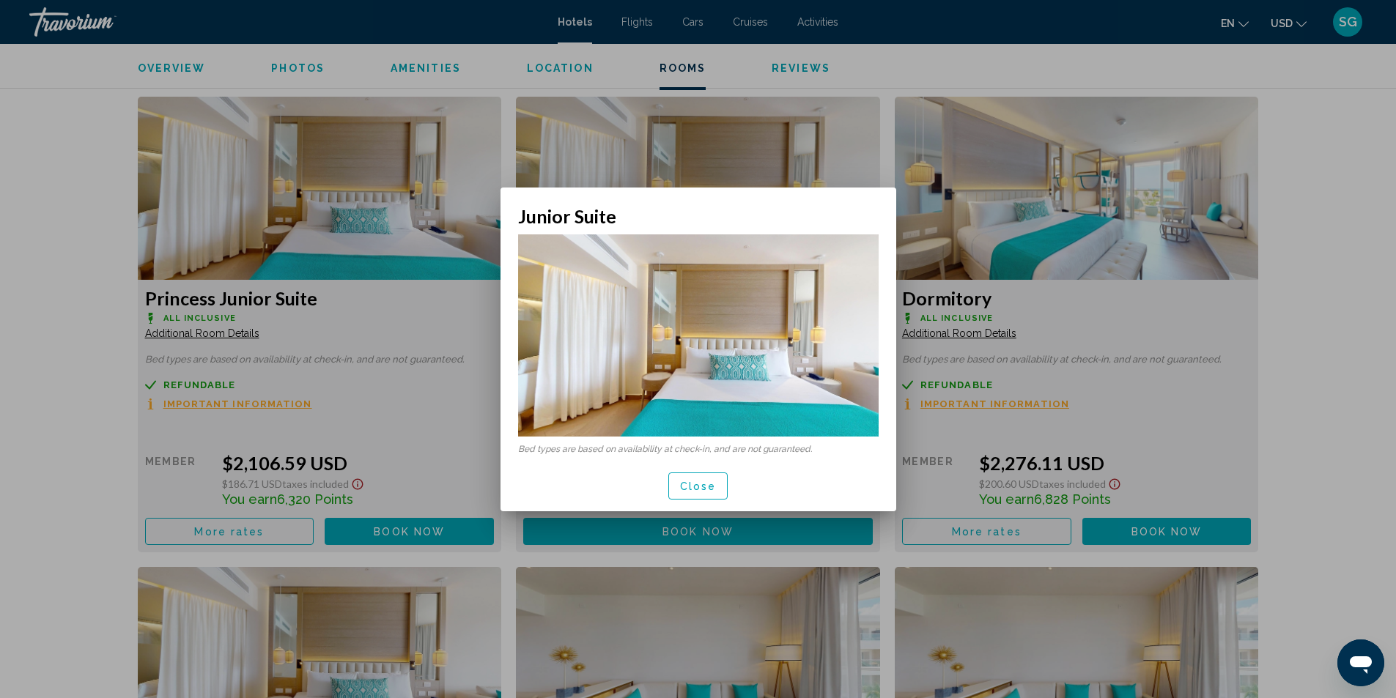
click at [826, 149] on div at bounding box center [698, 349] width 1396 height 698
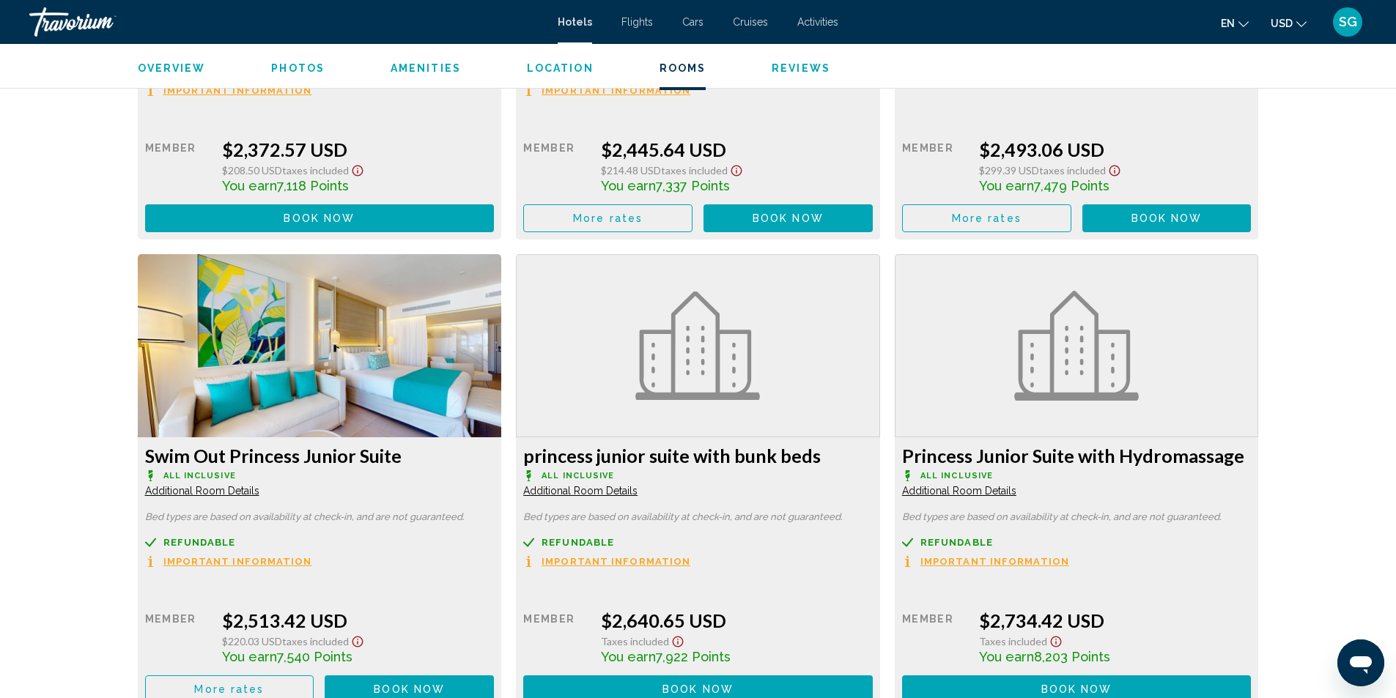
scroll to position [2857, 0]
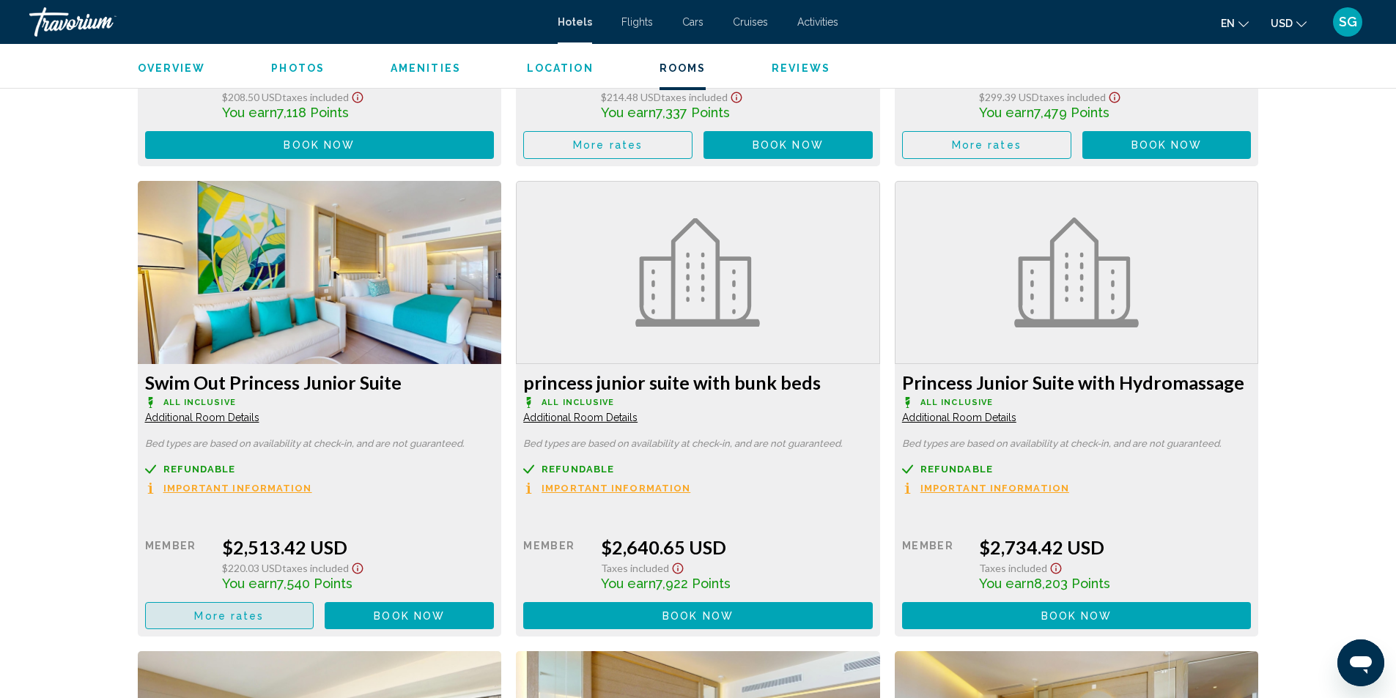
click at [263, 618] on button "More rates" at bounding box center [229, 615] width 169 height 27
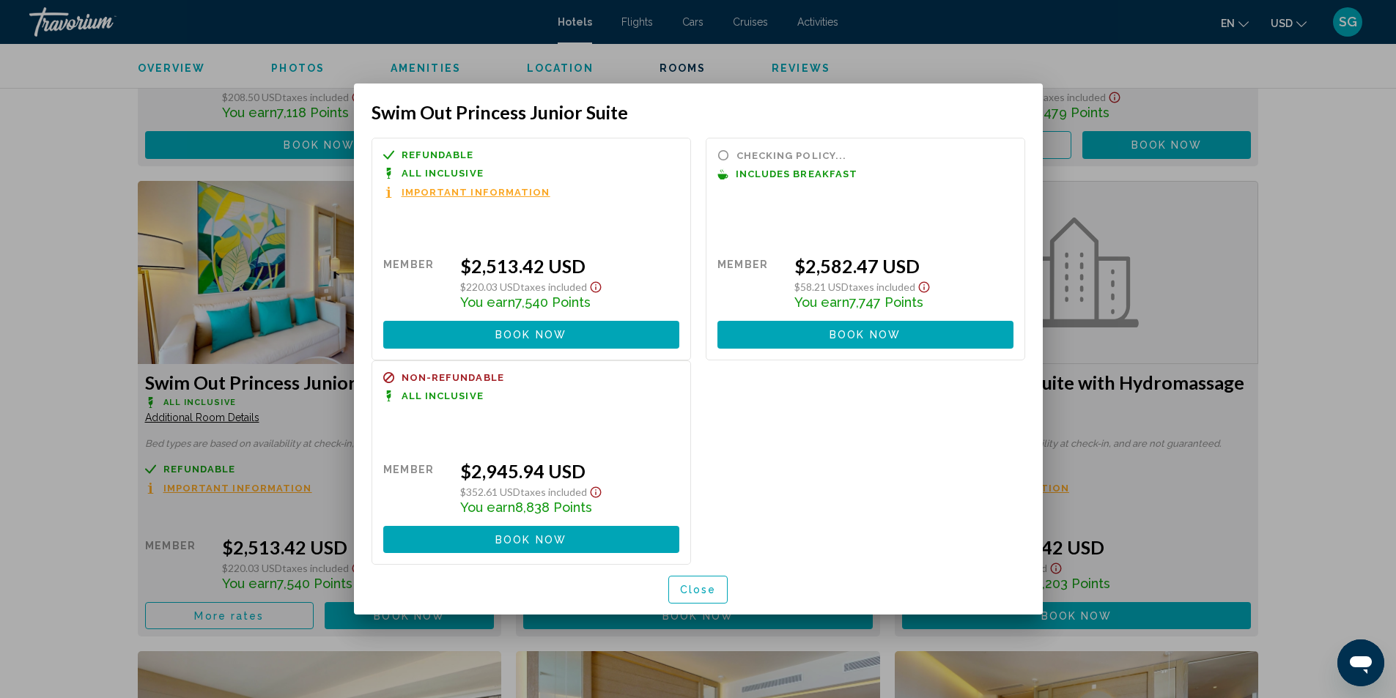
scroll to position [0, 0]
click at [475, 190] on span "Important Information" at bounding box center [475, 193] width 149 height 10
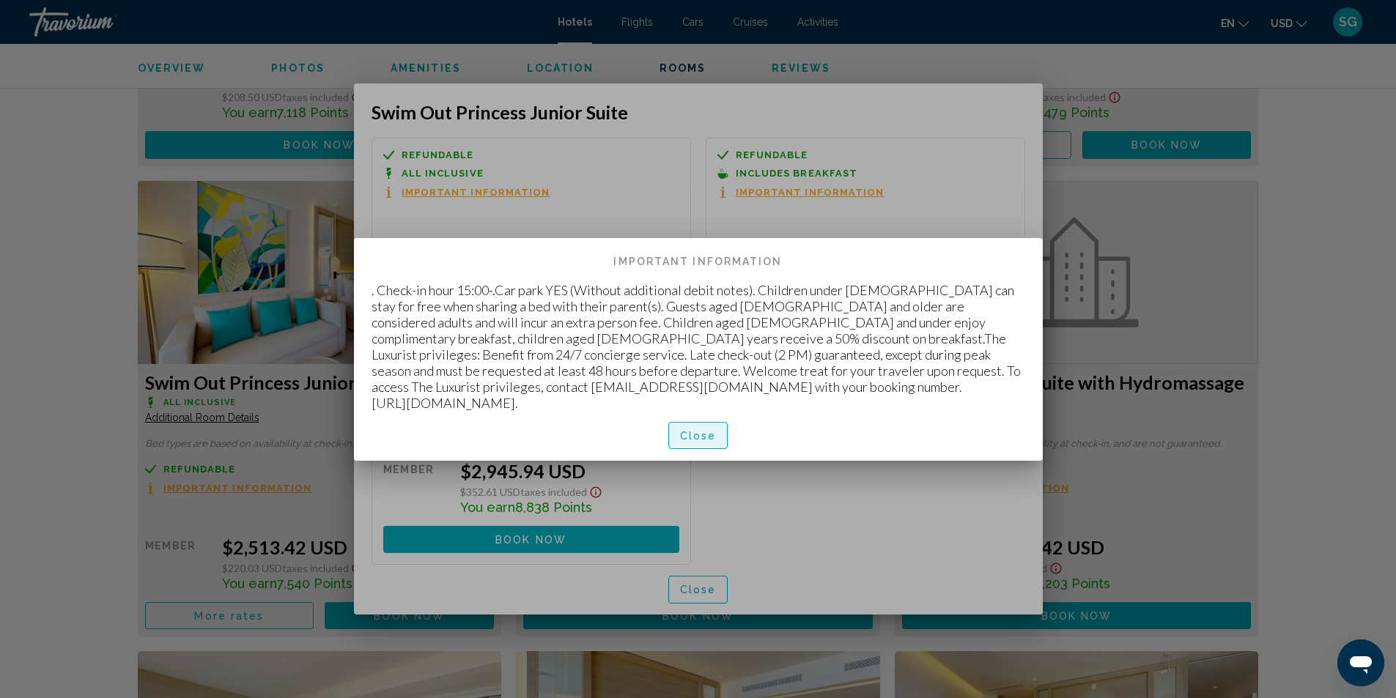
click at [700, 431] on span "Close" at bounding box center [698, 436] width 37 height 12
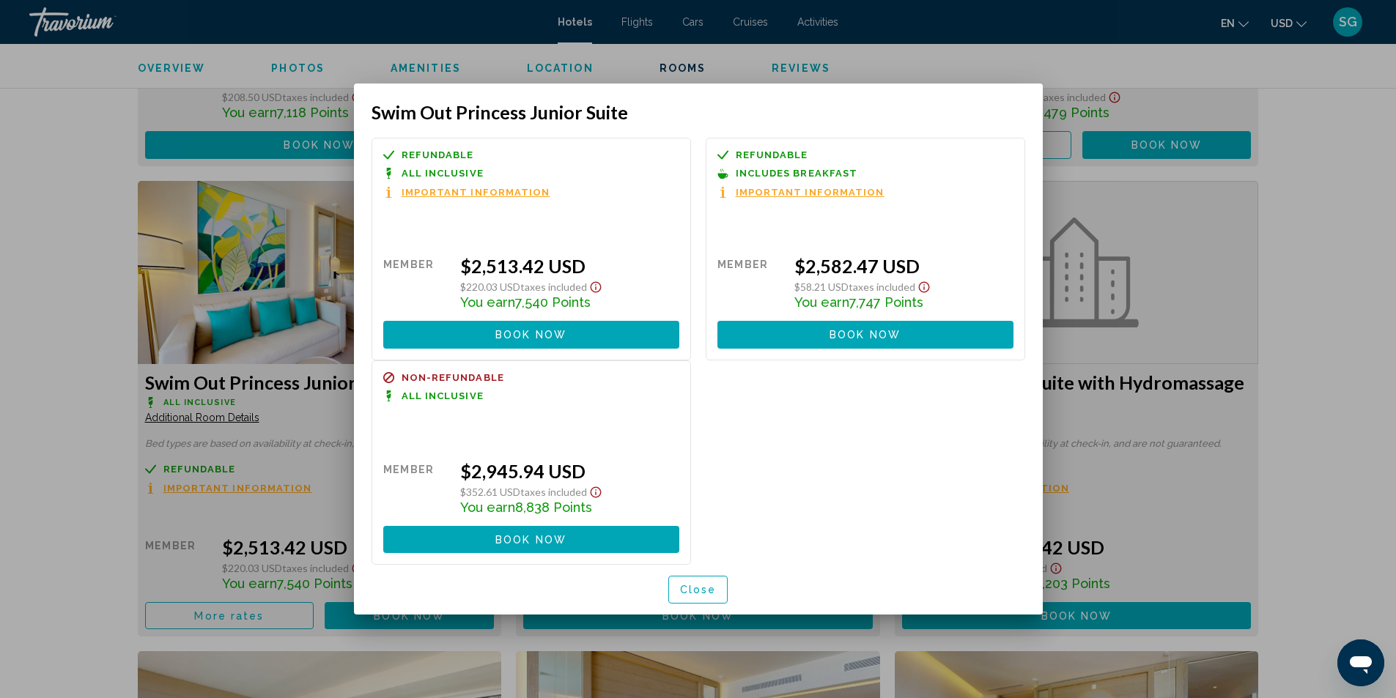
click at [69, 296] on div at bounding box center [698, 349] width 1396 height 698
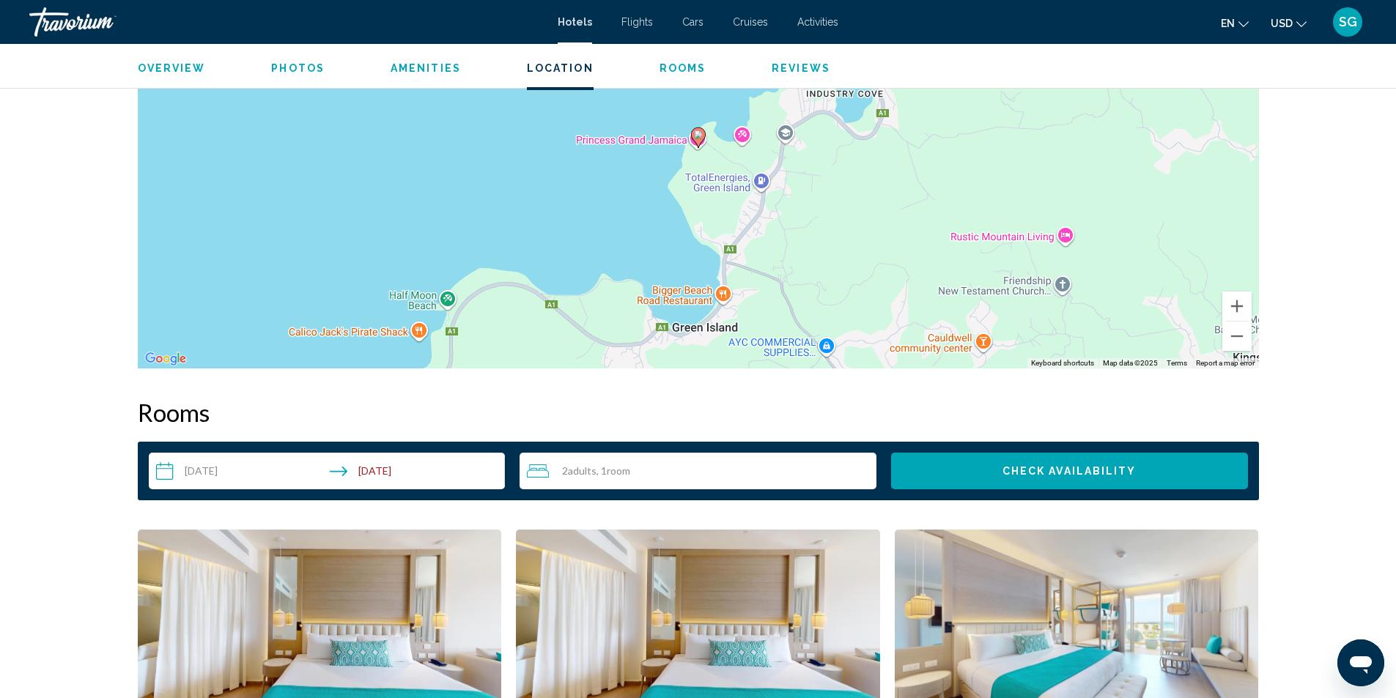
scroll to position [1392, 0]
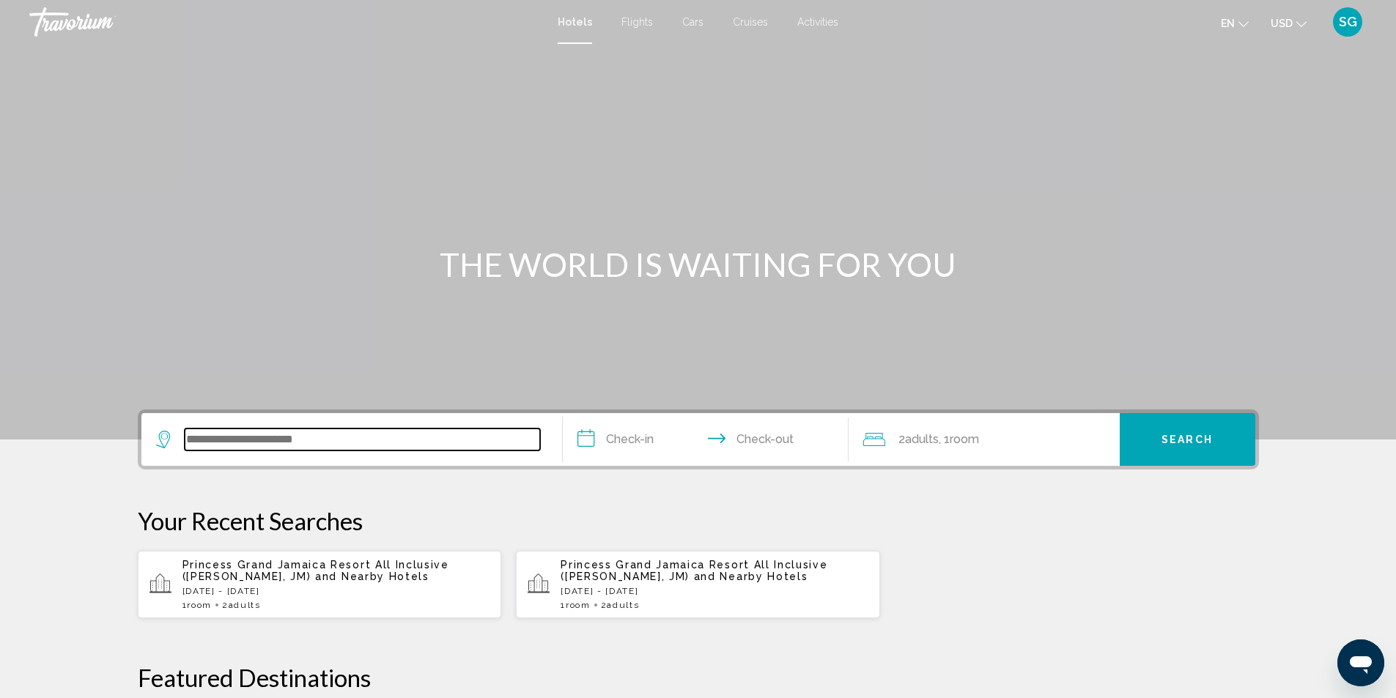
click at [330, 448] on input "Search widget" at bounding box center [362, 440] width 355 height 22
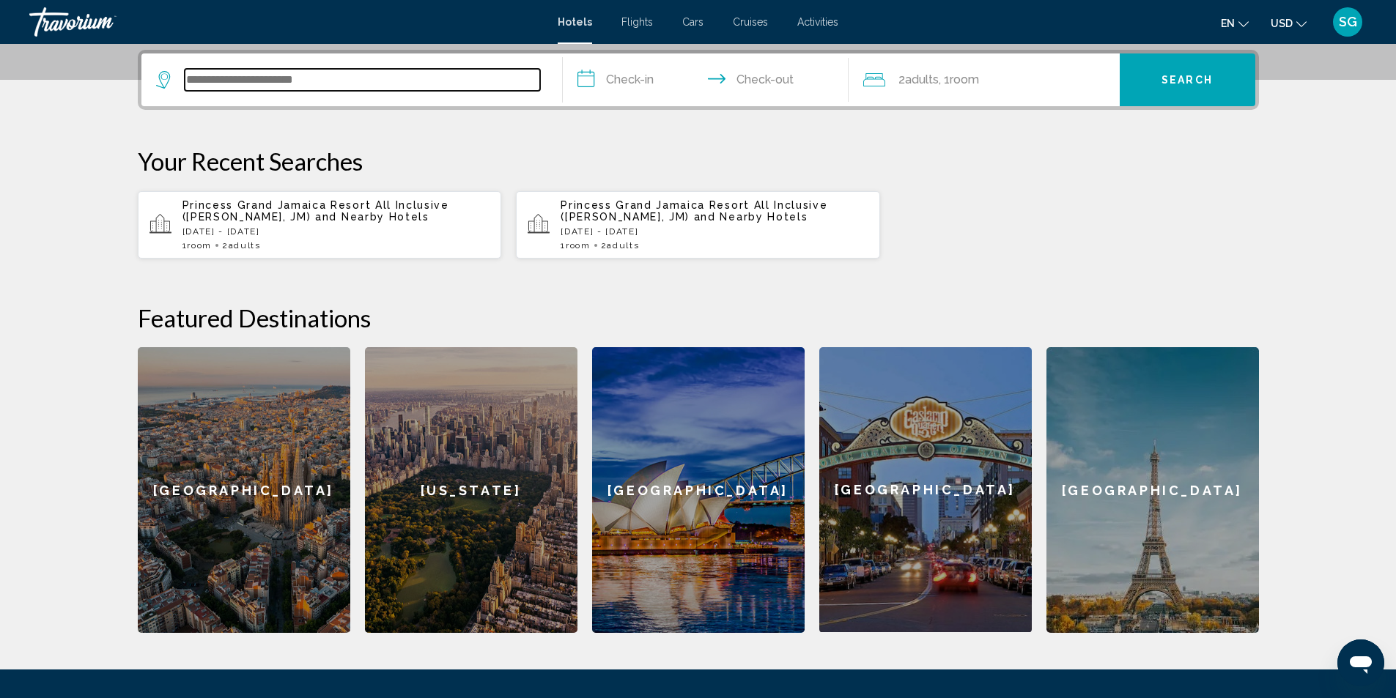
scroll to position [362, 0]
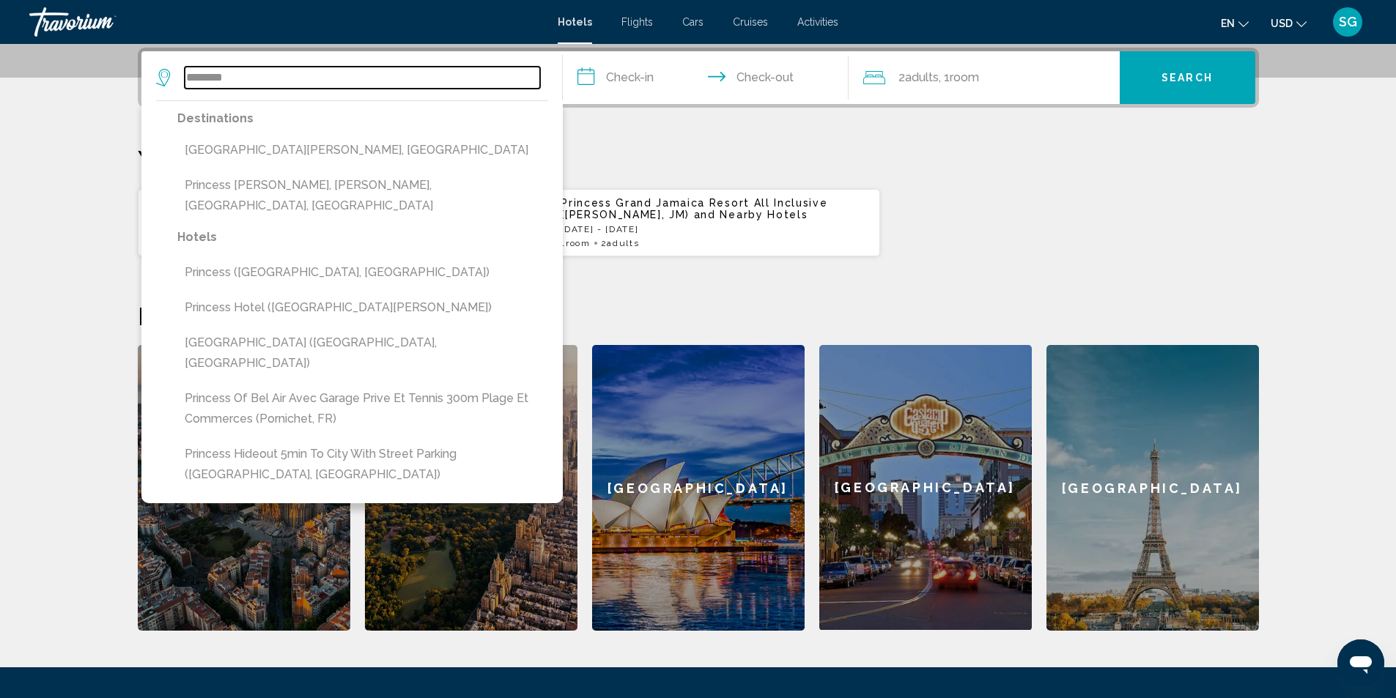
type input "********"
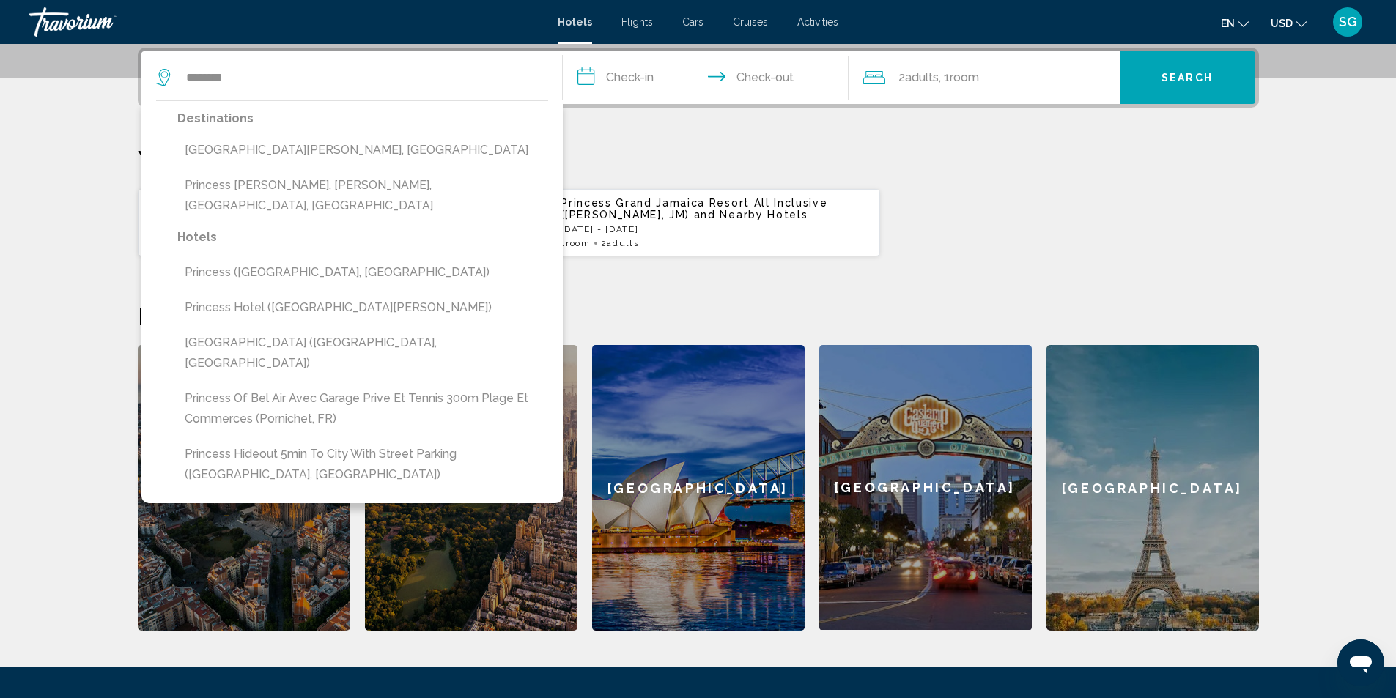
click at [582, 281] on div "**********" at bounding box center [697, 339] width 1179 height 583
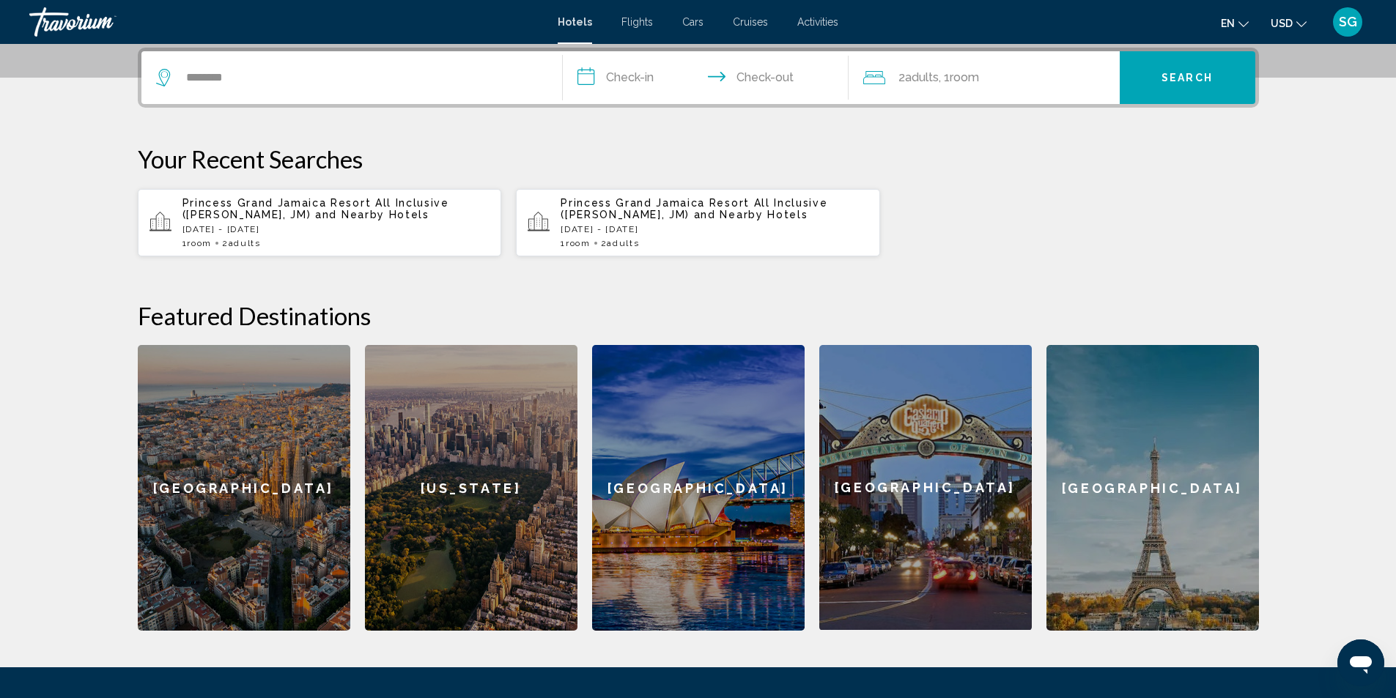
click at [420, 223] on div "Princess Grand Jamaica Resort All Inclusive (Negril, JM) and Nearby Hotels Fri,…" at bounding box center [336, 222] width 308 height 51
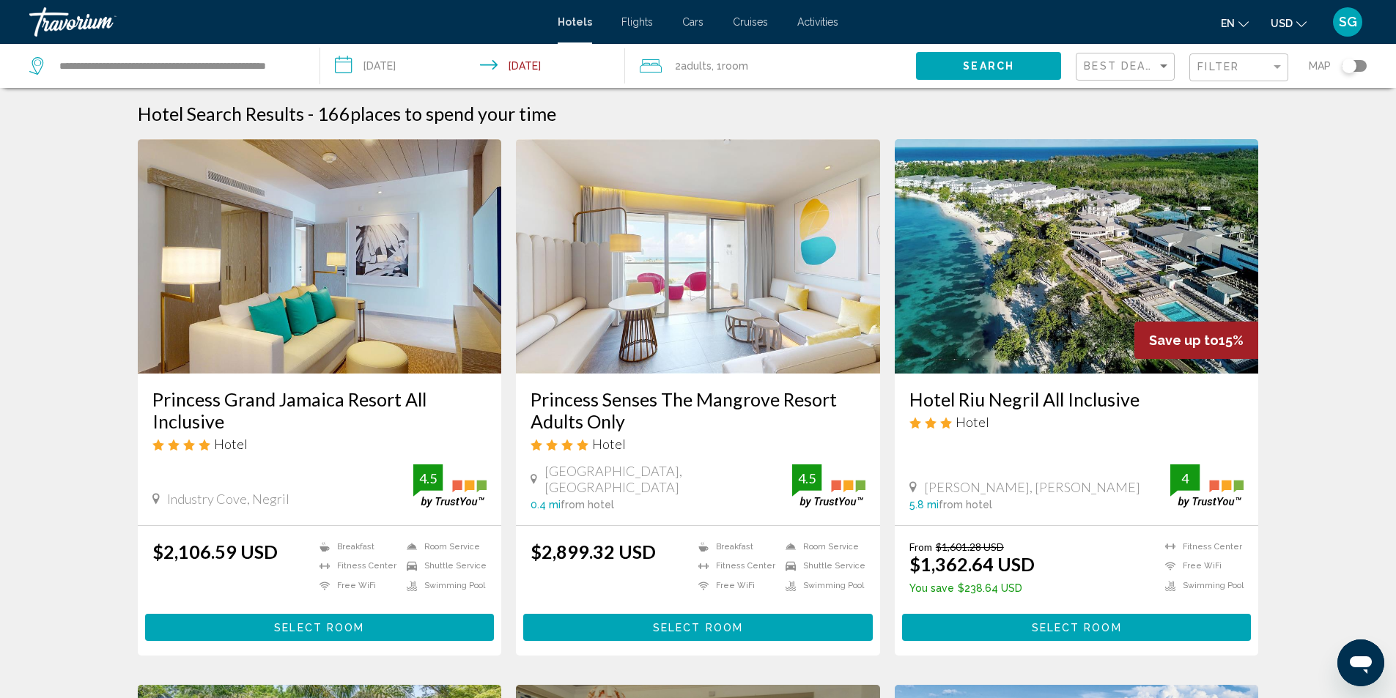
scroll to position [73, 0]
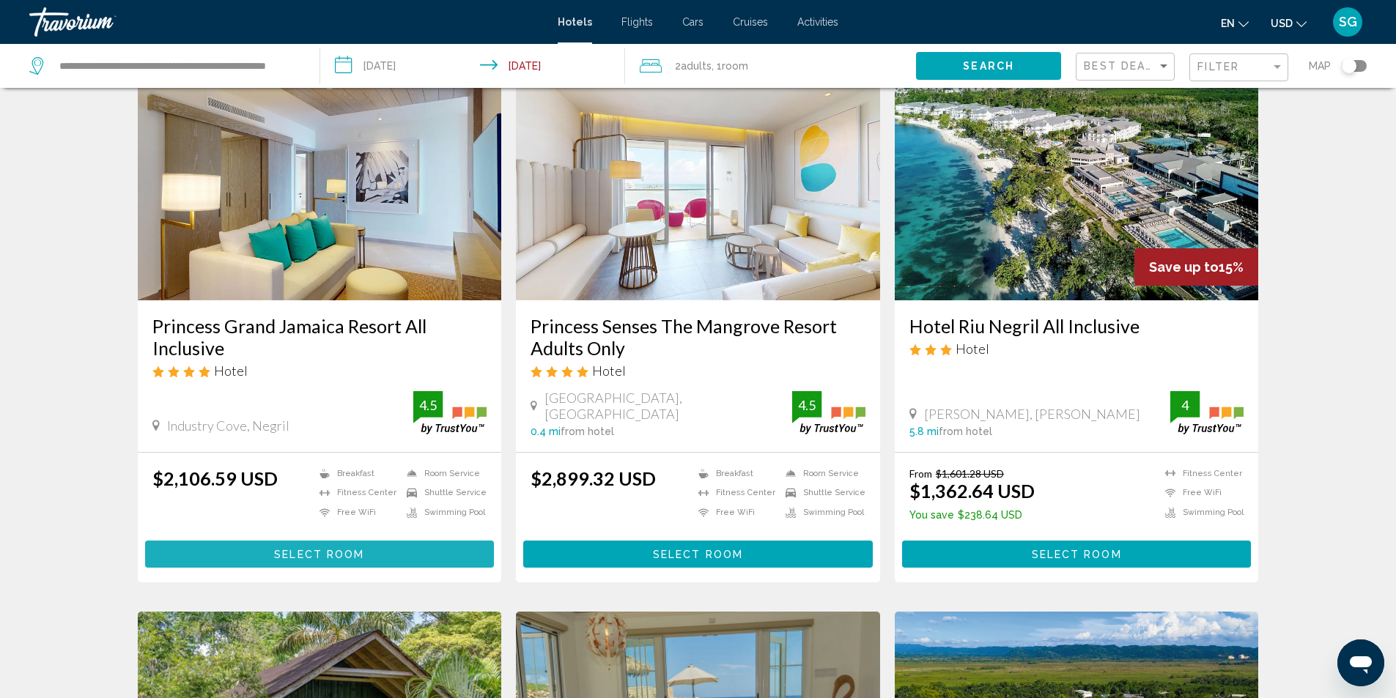
click at [329, 554] on span "Select Room" at bounding box center [319, 555] width 90 height 12
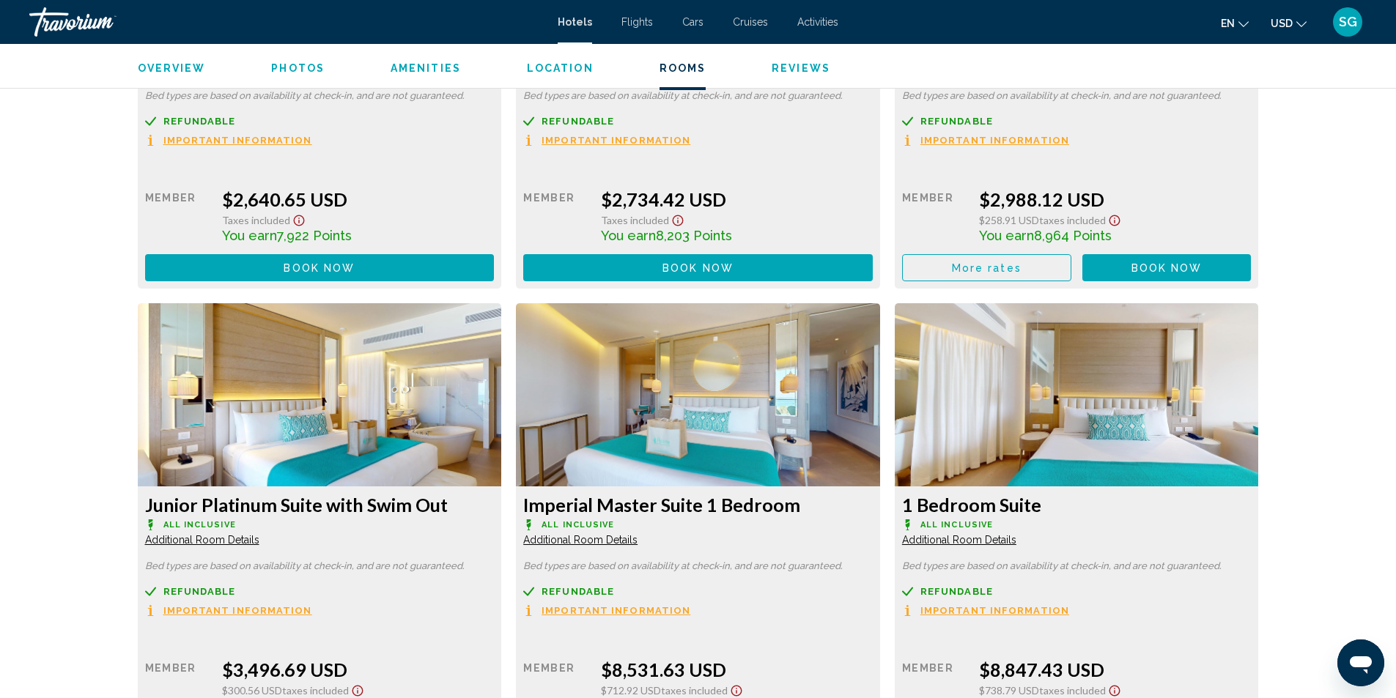
scroll to position [3223, 0]
